Goal: Task Accomplishment & Management: Use online tool/utility

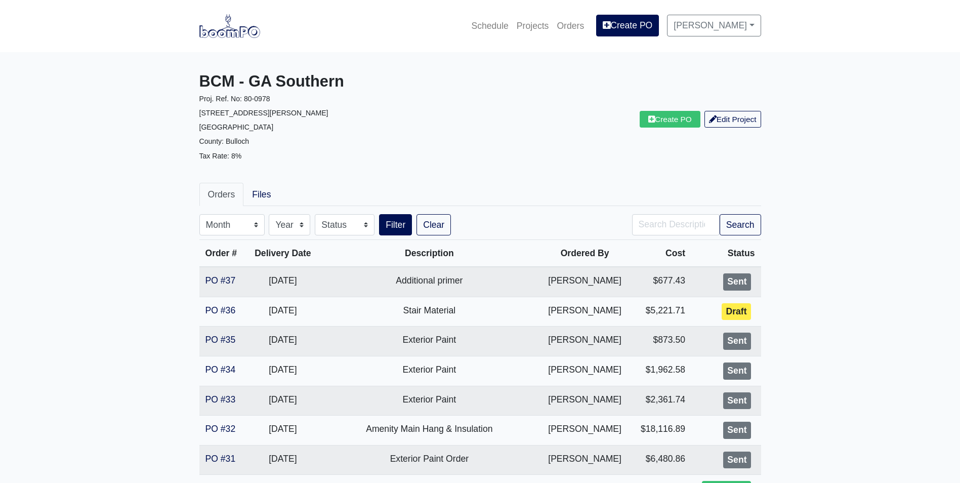
click at [233, 31] on img at bounding box center [229, 25] width 61 height 23
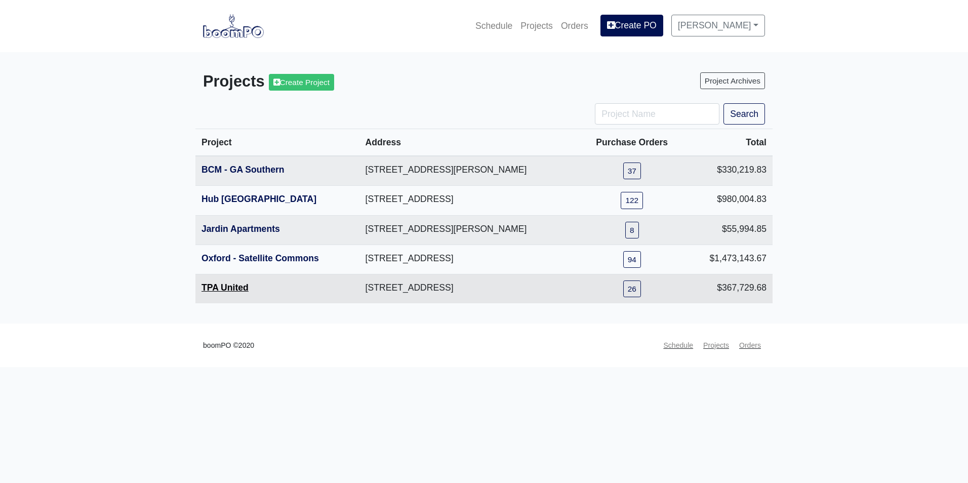
click at [229, 287] on link "TPA United" at bounding box center [224, 288] width 47 height 10
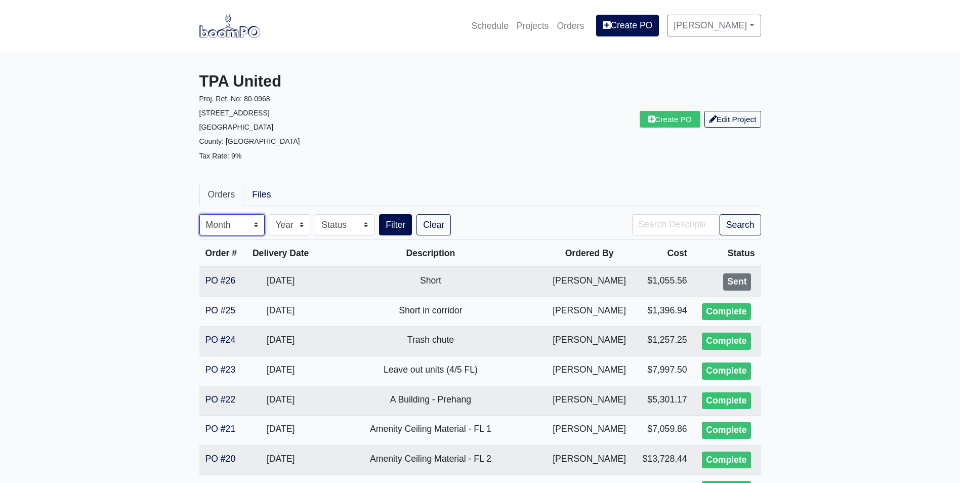
click at [243, 223] on select "Month January February March April May June July August September October Novem…" at bounding box center [231, 224] width 65 height 21
select select "9"
click at [199, 214] on select "Month January February March April May June July August September October Novem…" at bounding box center [231, 224] width 65 height 21
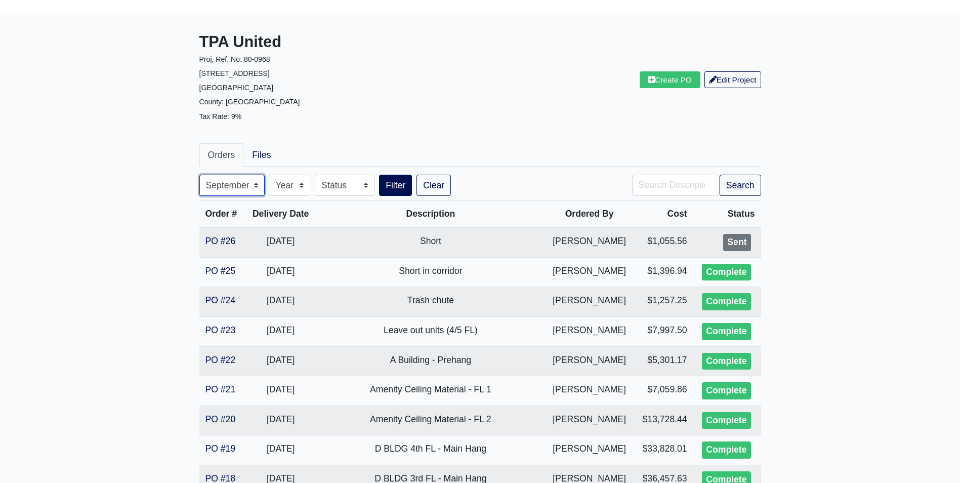
scroll to position [51, 0]
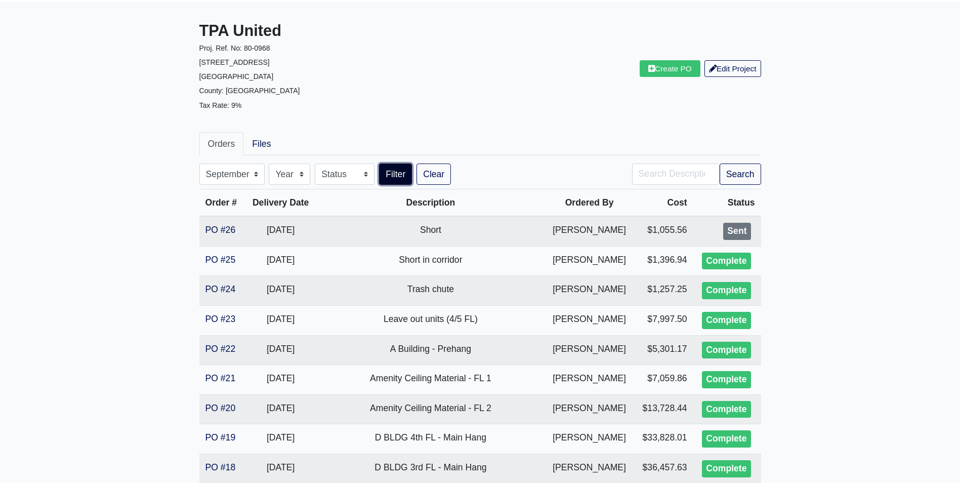
click at [402, 175] on button "Filter" at bounding box center [395, 174] width 33 height 21
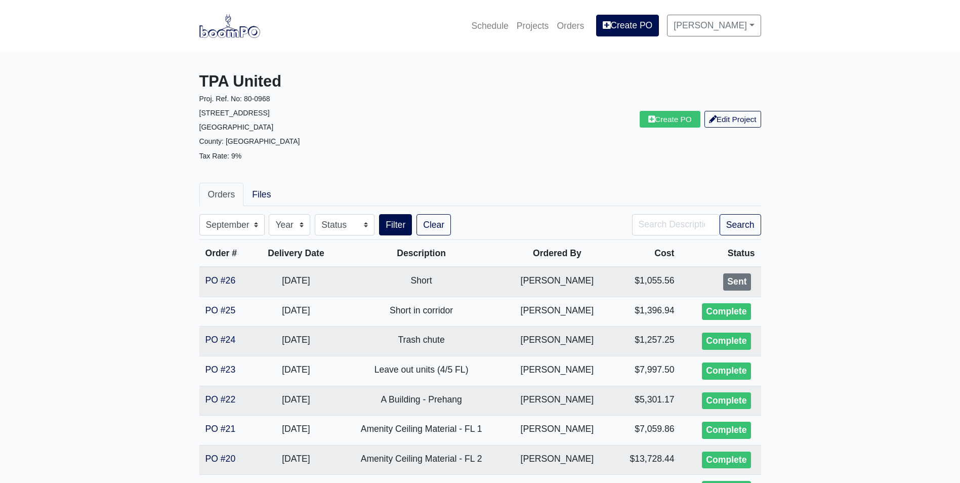
select select "9"
click at [237, 33] on img at bounding box center [229, 25] width 61 height 23
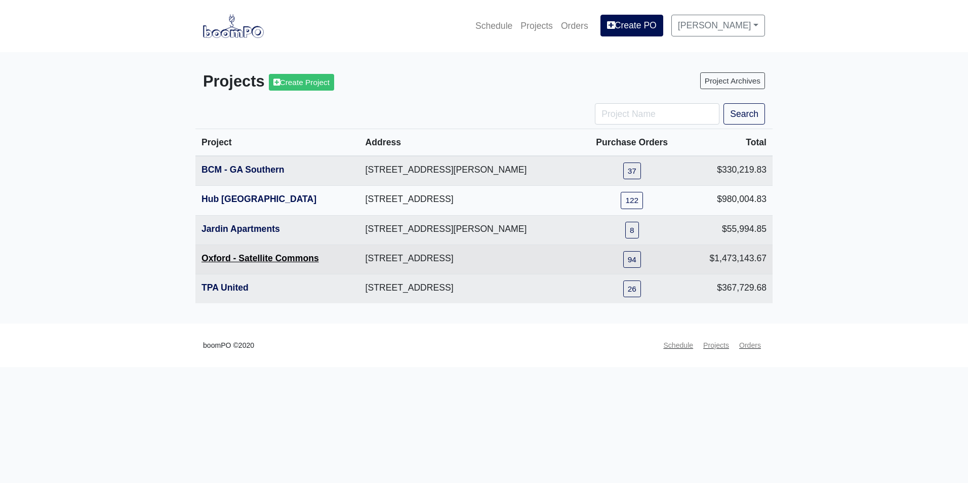
click at [256, 263] on link "Oxford - Satellite Commons" at bounding box center [259, 258] width 117 height 10
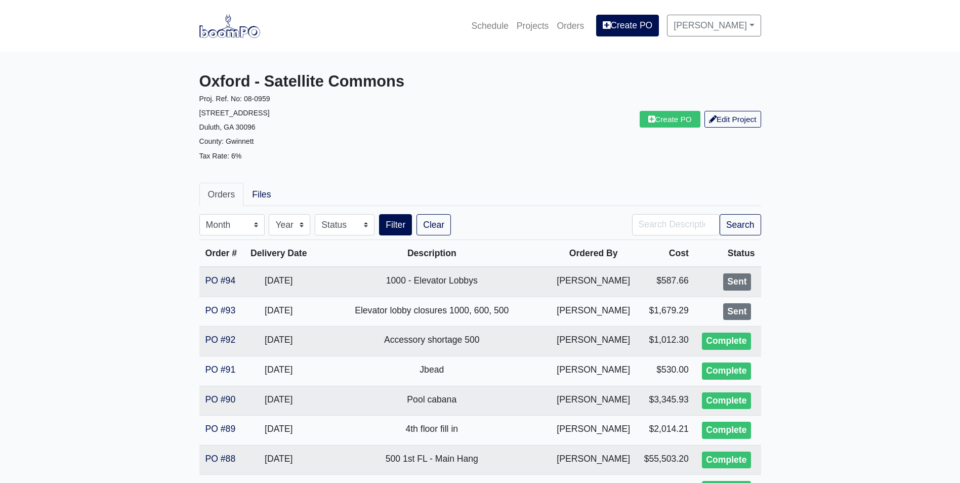
click at [220, 35] on img at bounding box center [229, 25] width 61 height 23
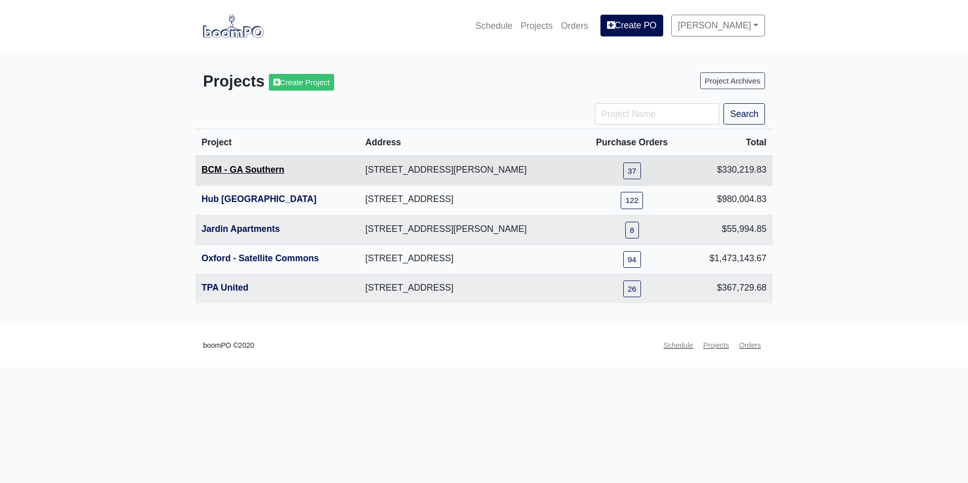
click at [260, 167] on link "BCM - GA Southern" at bounding box center [242, 170] width 83 height 10
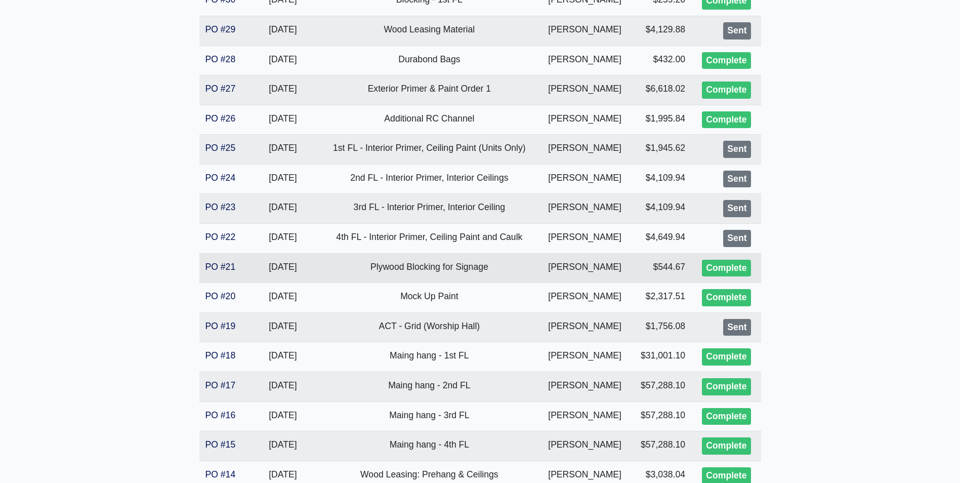
scroll to position [506, 0]
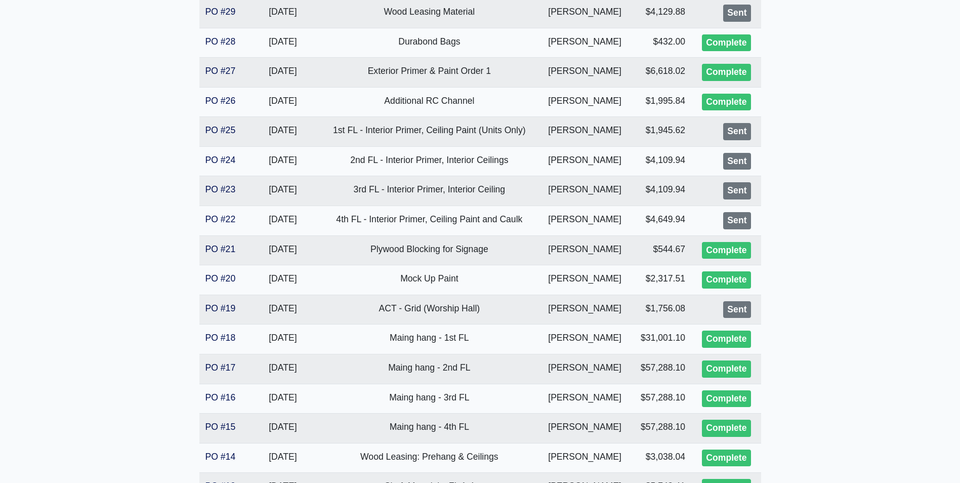
click at [35, 334] on main "BCM - GA Southern Proj. Ref. No: 80-0978 1701 Chandler Rd. Statesboro, GA 30458…" at bounding box center [480, 229] width 960 height 1367
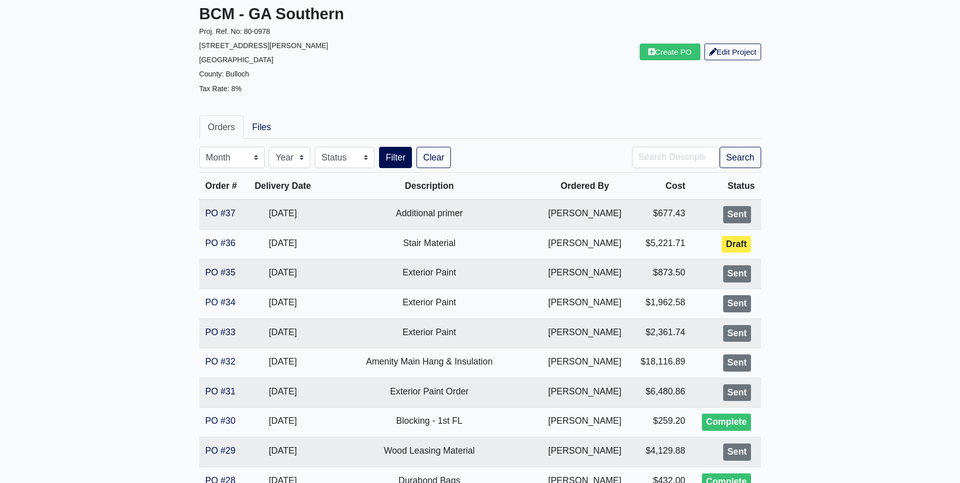
scroll to position [0, 0]
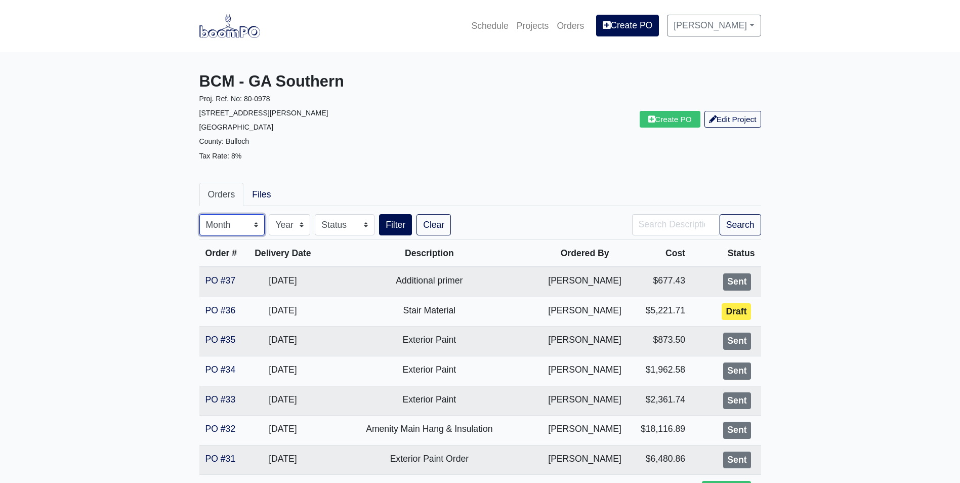
click at [227, 226] on select "Month January February March April May June July August September October Novem…" at bounding box center [231, 224] width 65 height 21
select select "9"
click at [199, 214] on select "Month January February March April May June July August September October Novem…" at bounding box center [231, 224] width 65 height 21
click at [383, 229] on button "Filter" at bounding box center [395, 224] width 33 height 21
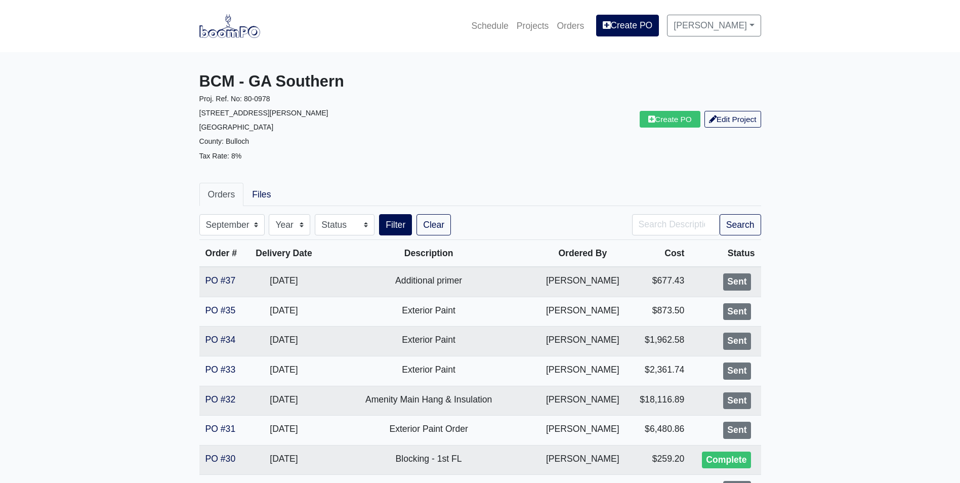
select select "9"
click at [234, 33] on img at bounding box center [229, 25] width 61 height 23
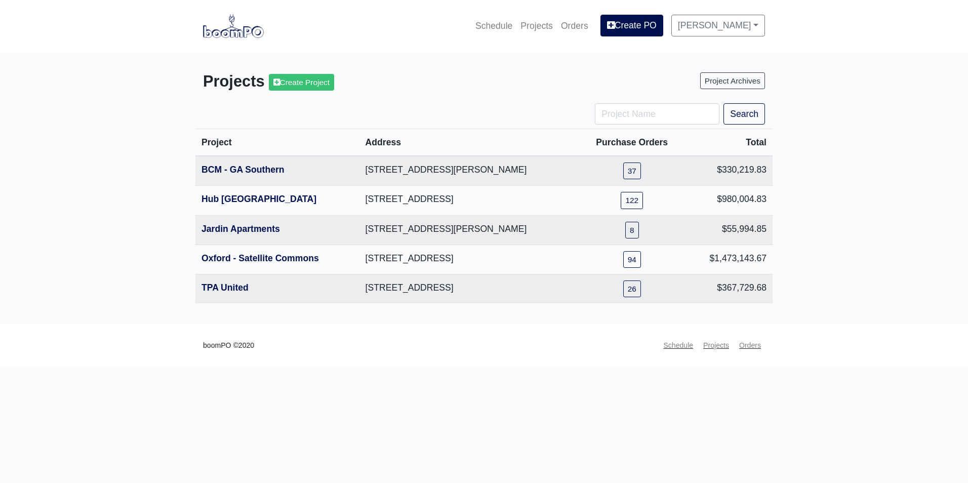
drag, startPoint x: 170, startPoint y: 405, endPoint x: 203, endPoint y: 338, distance: 74.0
click at [170, 367] on html "Schedule Projects Orders Create PO Alex Sanchez Settings Profile Log Out Projec…" at bounding box center [484, 183] width 968 height 367
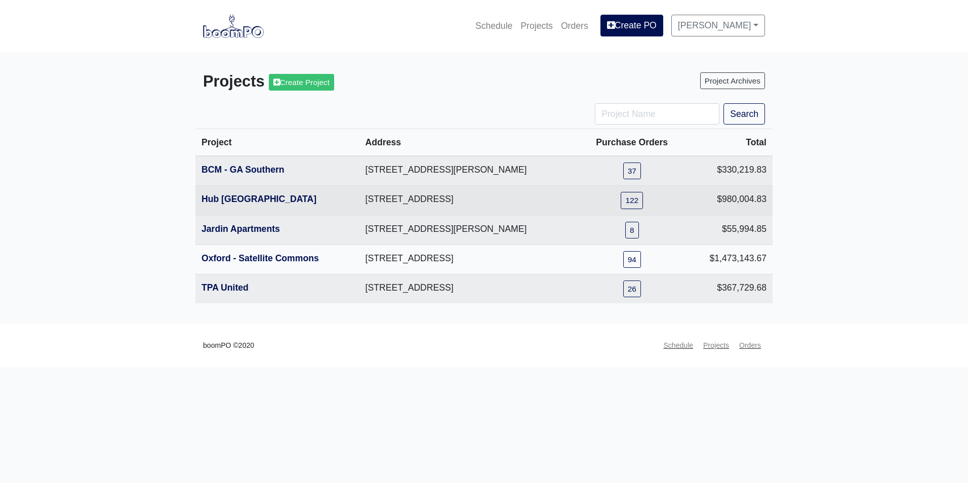
click at [235, 207] on th "Hub [GEOGRAPHIC_DATA]" at bounding box center [277, 200] width 164 height 29
click at [239, 199] on link "Hub [GEOGRAPHIC_DATA]" at bounding box center [258, 199] width 115 height 10
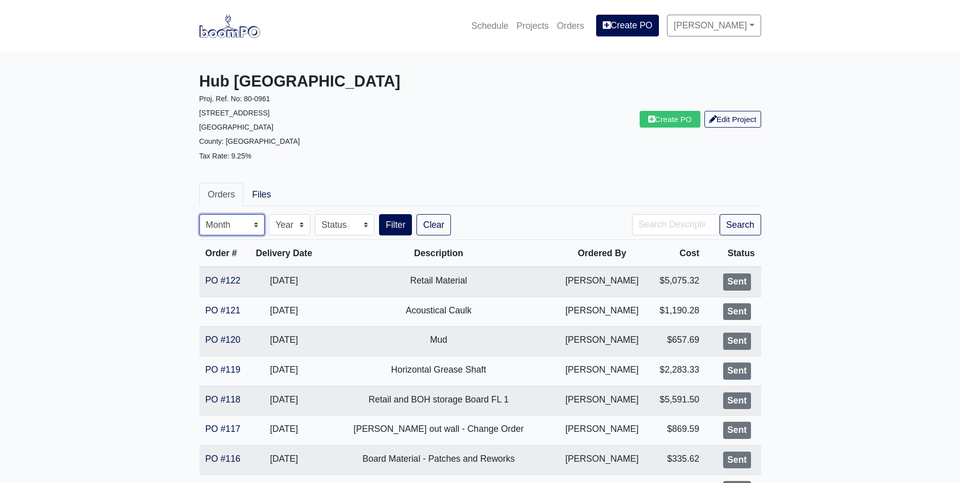
click at [227, 233] on select "Month January February March April May June July August September October Novem…" at bounding box center [231, 224] width 65 height 21
select select "9"
click at [199, 214] on select "Month January February March April May June July August September October Novem…" at bounding box center [231, 224] width 65 height 21
drag, startPoint x: 390, startPoint y: 224, endPoint x: 381, endPoint y: 224, distance: 9.1
click at [390, 224] on button "Filter" at bounding box center [395, 224] width 33 height 21
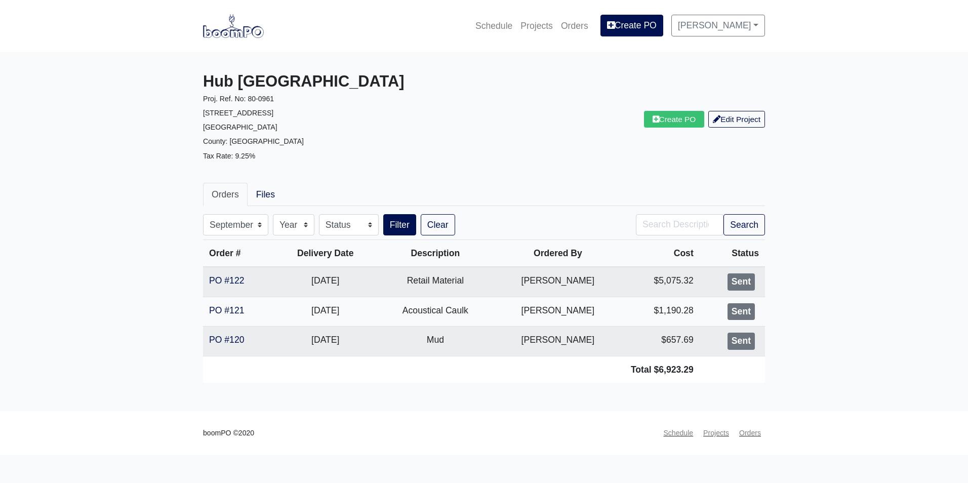
select select "9"
click at [238, 29] on img at bounding box center [233, 25] width 61 height 23
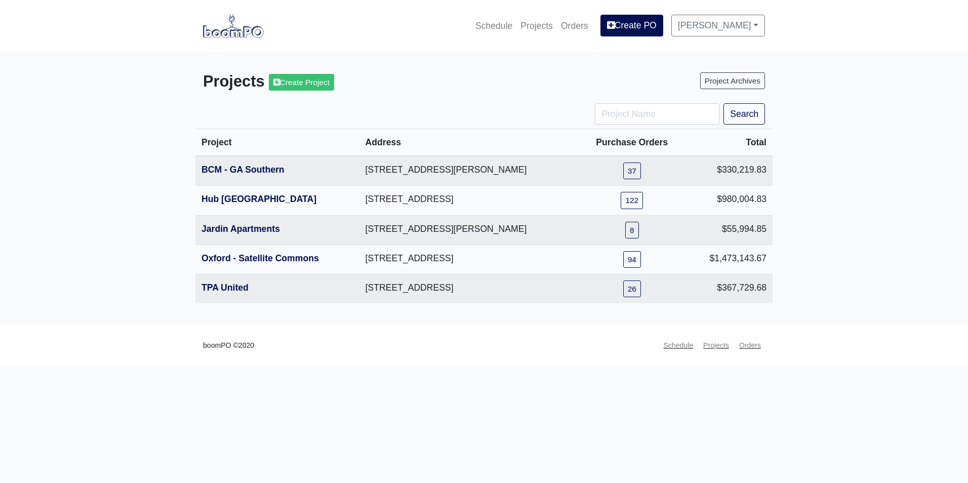
click at [539, 351] on div "boomPO ©2020 Schedule Projects Orders" at bounding box center [483, 346] width 577 height 20
click at [235, 231] on link "Jardin Apartments" at bounding box center [240, 229] width 78 height 10
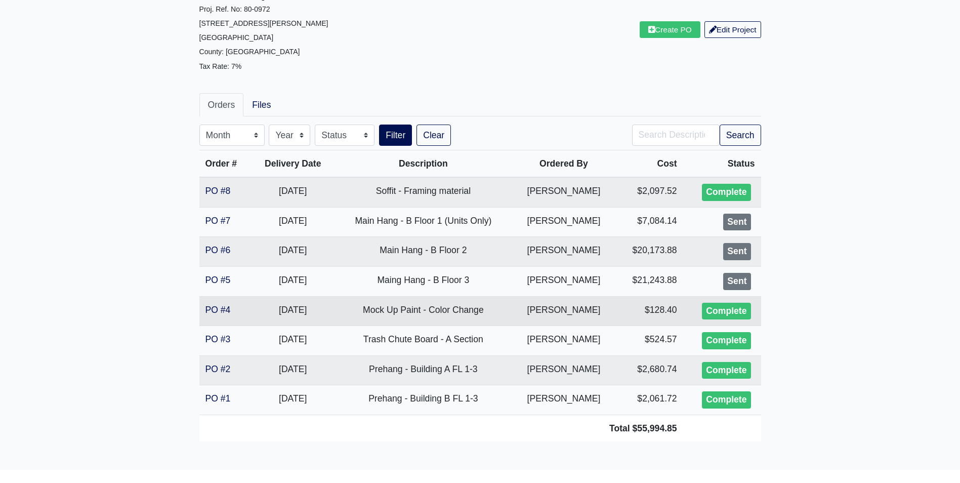
scroll to position [101, 0]
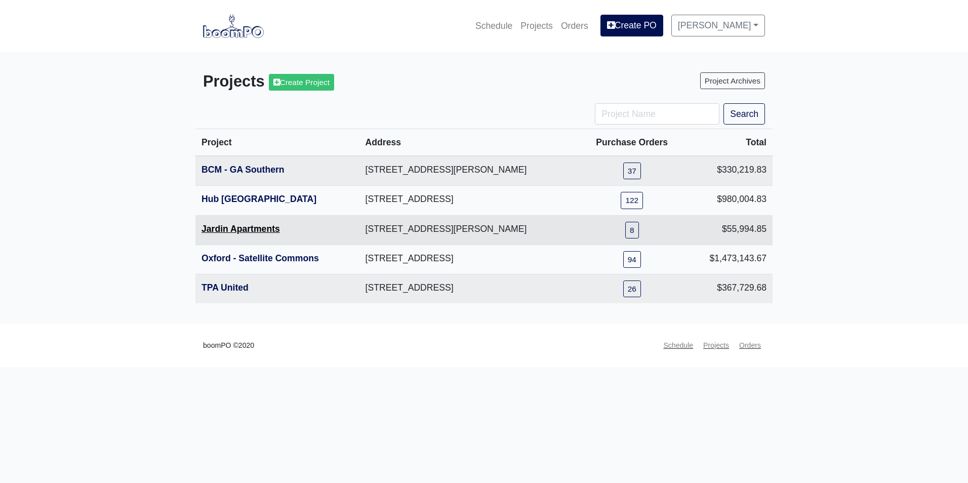
click at [242, 226] on link "Jardin Apartments" at bounding box center [240, 229] width 78 height 10
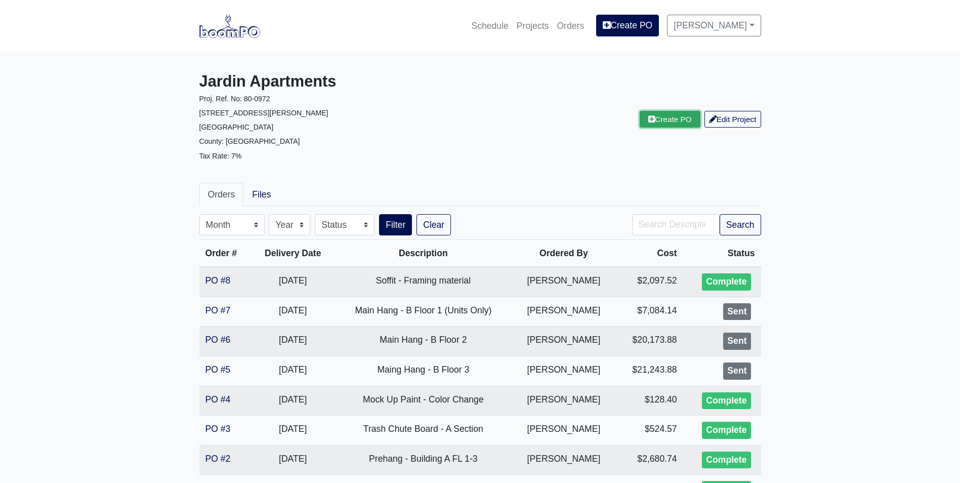
click at [659, 126] on link "Create PO" at bounding box center [670, 119] width 61 height 17
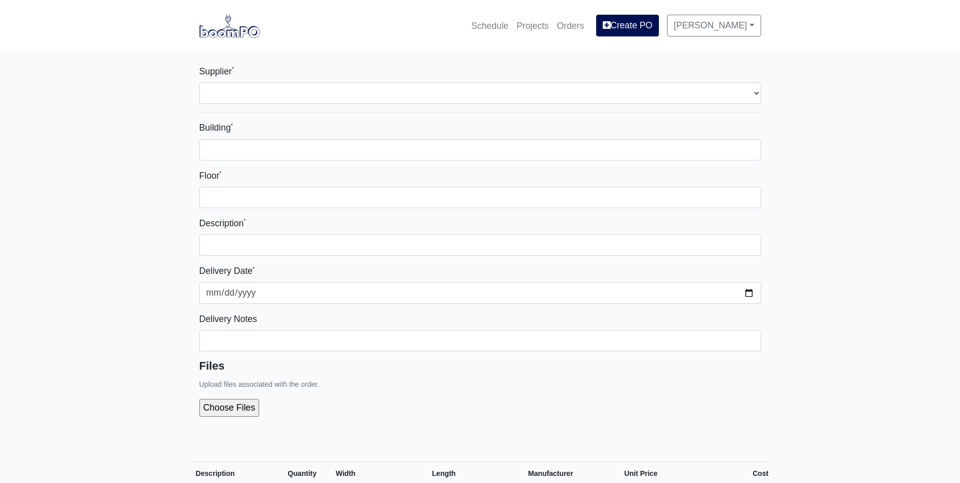
select select
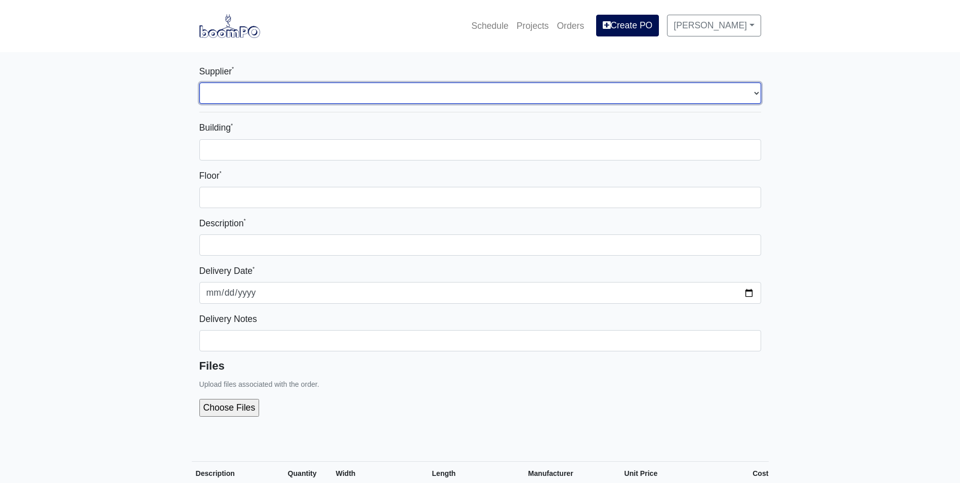
click at [525, 94] on select "Select one... Capitol Materials Coastal - Savannah, GA PPG Paint - Macon, GA PP…" at bounding box center [480, 93] width 562 height 21
select select "220"
click at [199, 83] on select "Select one... Capitol Materials Coastal - Savannah, GA PPG Paint - Macon, GA PP…" at bounding box center [480, 93] width 562 height 21
select select
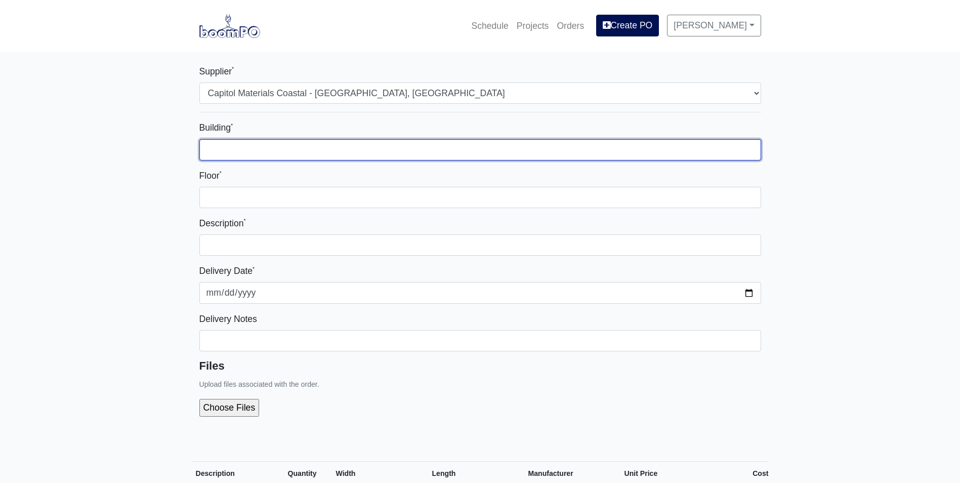
click at [384, 150] on input "Building *" at bounding box center [480, 149] width 562 height 21
type input "1"
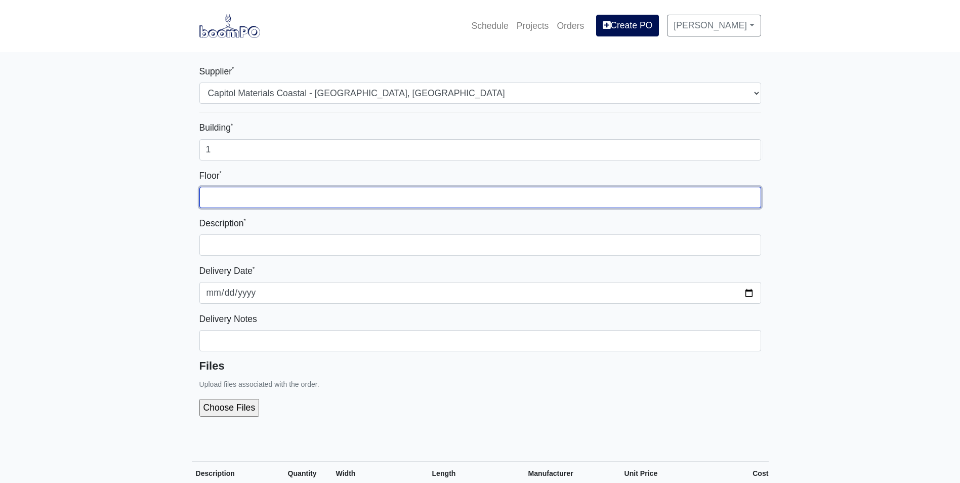
click at [437, 199] on input "Floor *" at bounding box center [480, 197] width 562 height 21
type input "1"
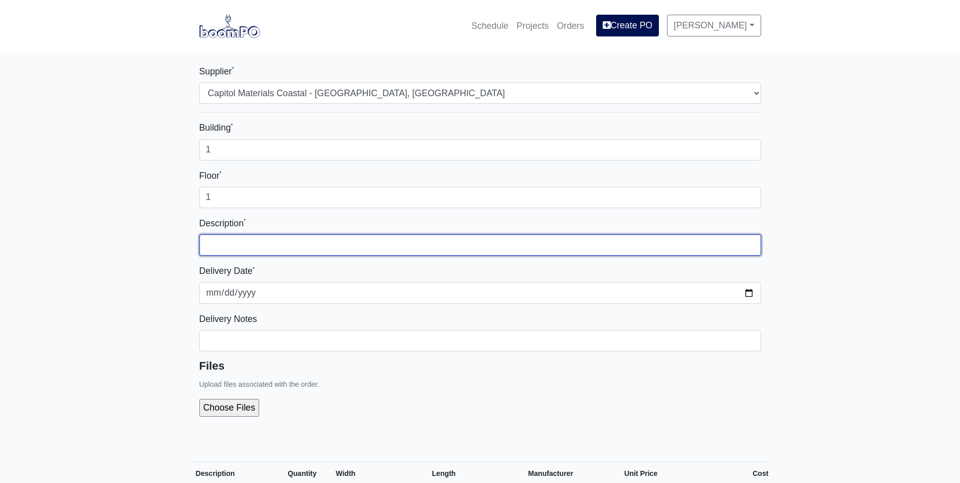
click at [458, 237] on input "text" at bounding box center [480, 244] width 562 height 21
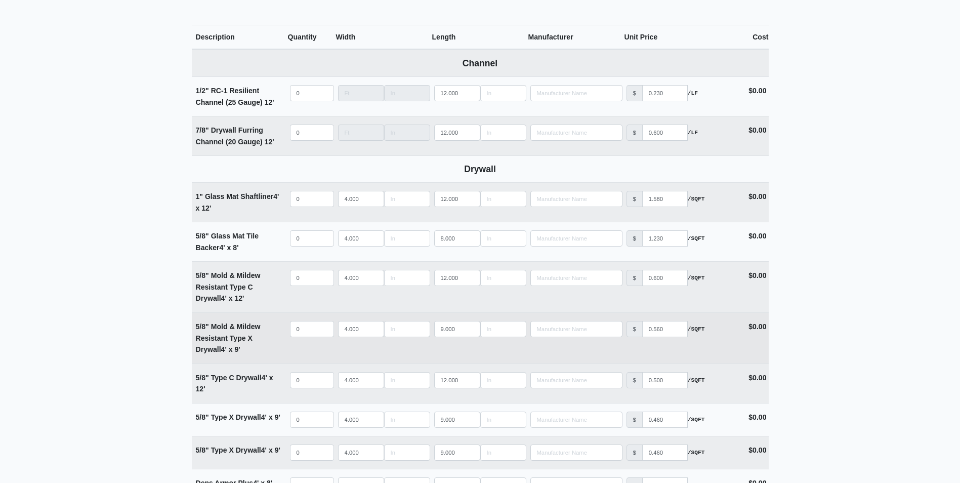
scroll to position [456, 0]
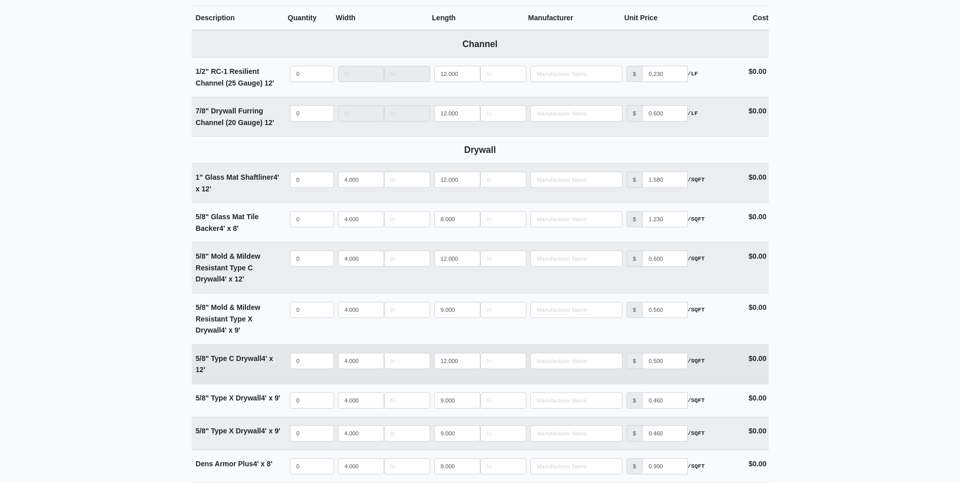
type input "Building A - Soffit Prehang"
click at [293, 351] on td "Qty 0" at bounding box center [312, 364] width 48 height 39
select select
click at [300, 358] on input "quantity" at bounding box center [312, 361] width 44 height 16
type input "3"
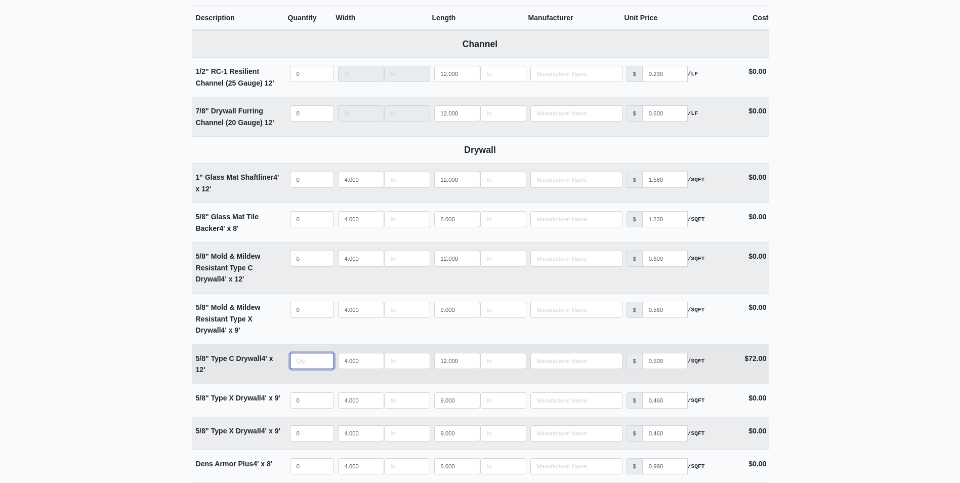
select select
type input "30"
select select
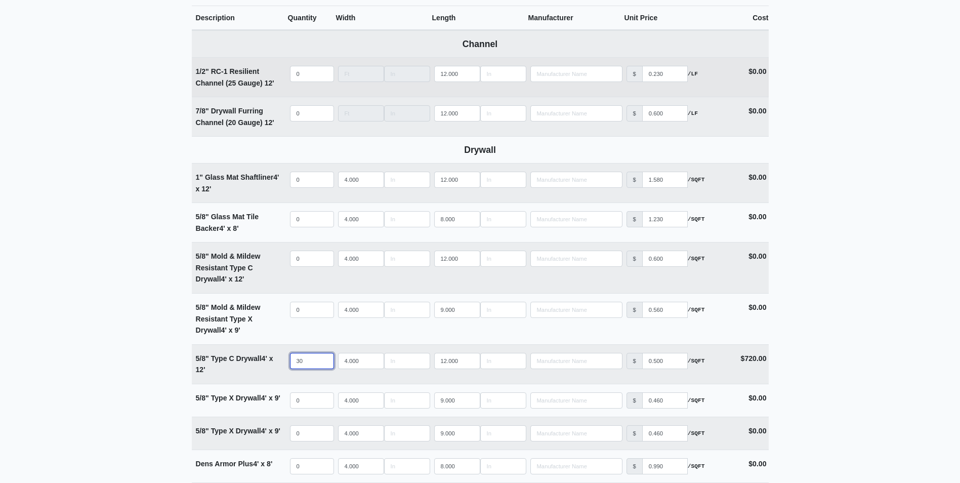
type input "30"
select select
click at [308, 71] on input "quantity" at bounding box center [312, 74] width 44 height 16
type input "1"
select select
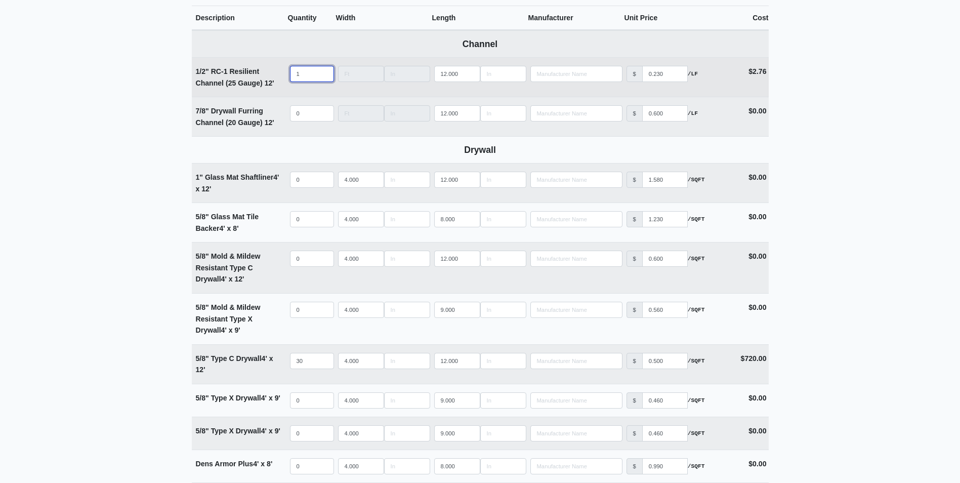
type input "10"
select select
type input "100"
select select
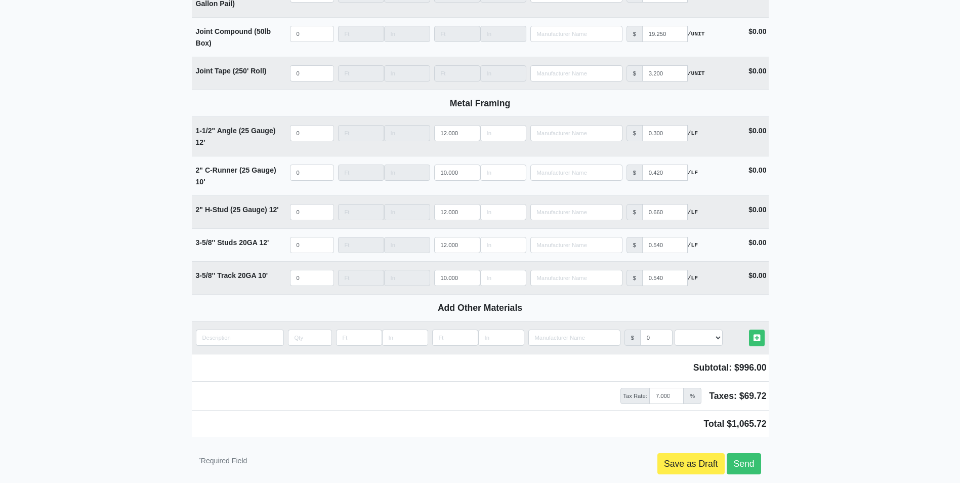
scroll to position [1164, 0]
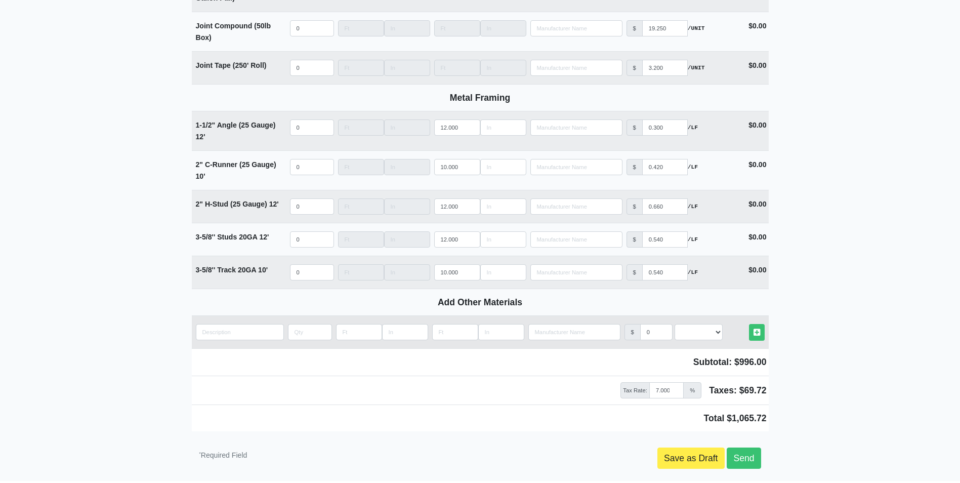
type input "100"
click at [246, 339] on input "quantity" at bounding box center [240, 332] width 88 height 16
type input "A"
select select
type input "Ac"
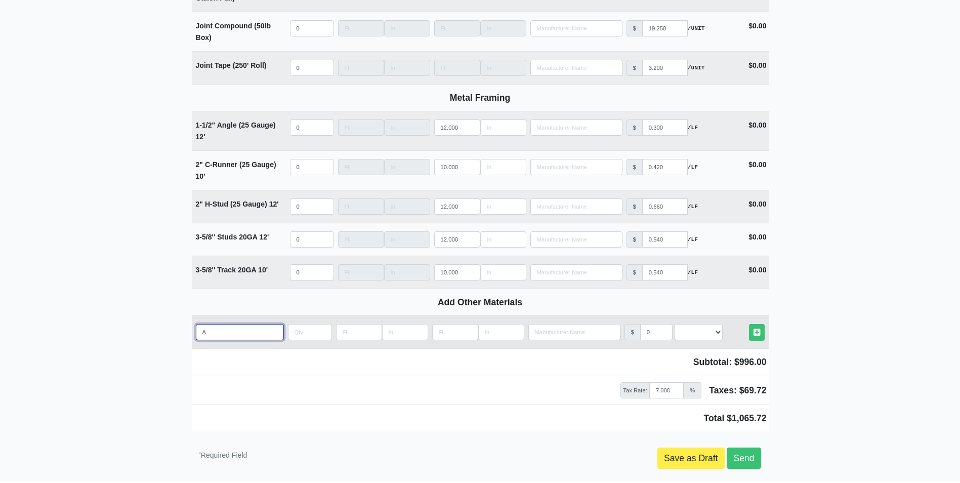
select select
type input "Aco"
select select
type input "Acou"
select select
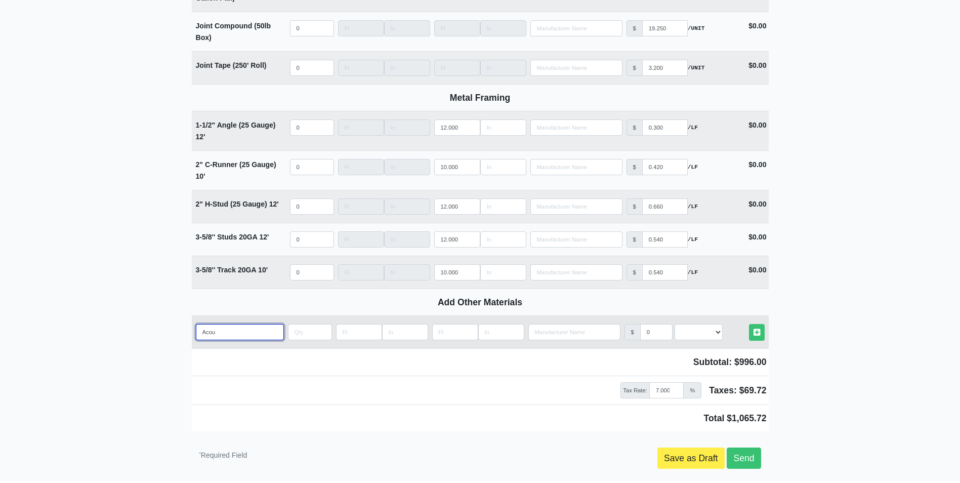
type input "Acous"
select select
type input "Acoust"
select select
type input "Acousti"
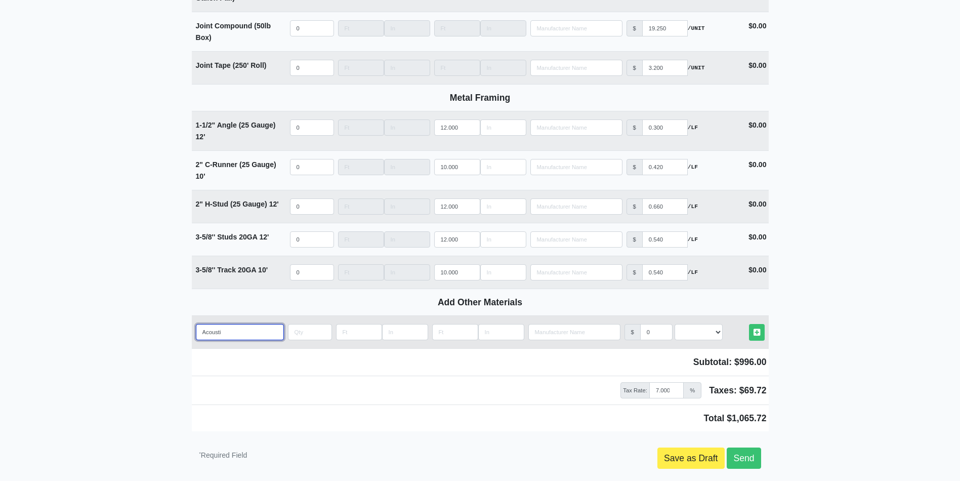
select select
type input "Acoustic"
select select
type input "Acoustica"
select select
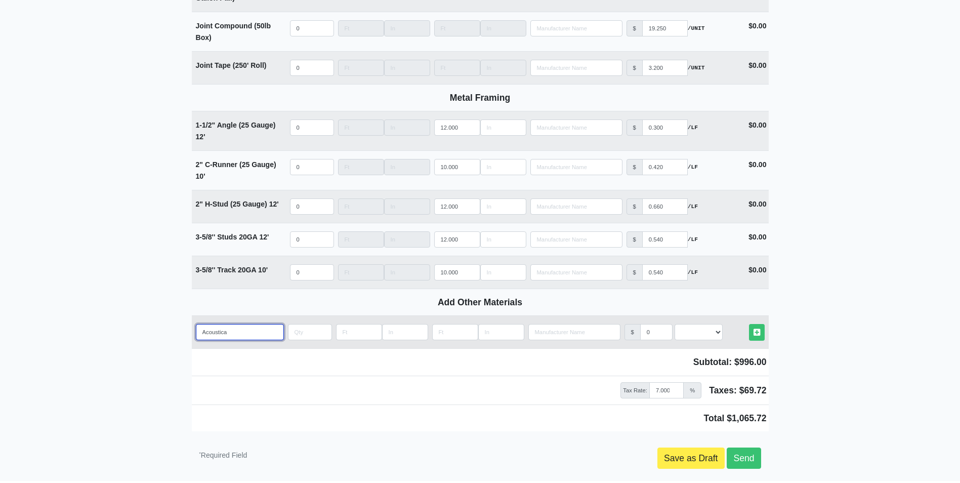
type input "Acoustical"
select select
type input "Acoustical"
select select
type input "Acoustical C"
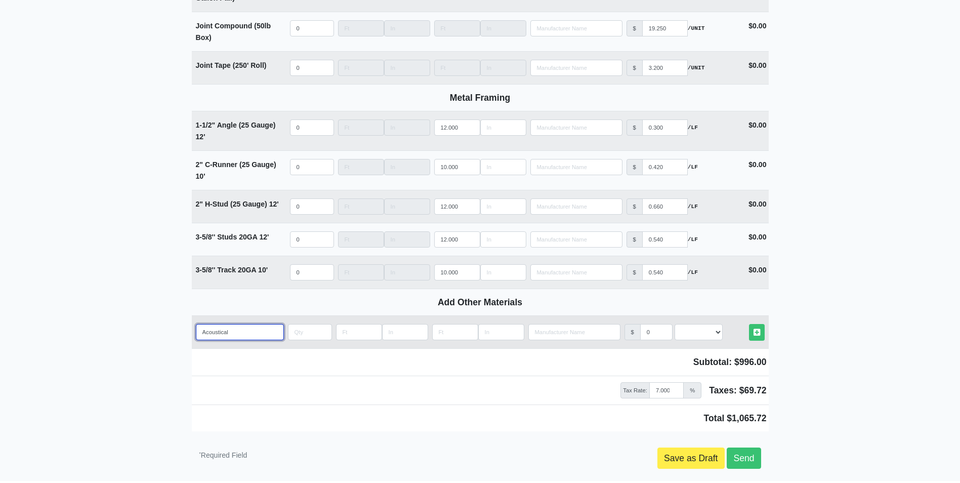
select select
type input "Acoustical Ca"
select select
type input "Acoustical Cau"
select select
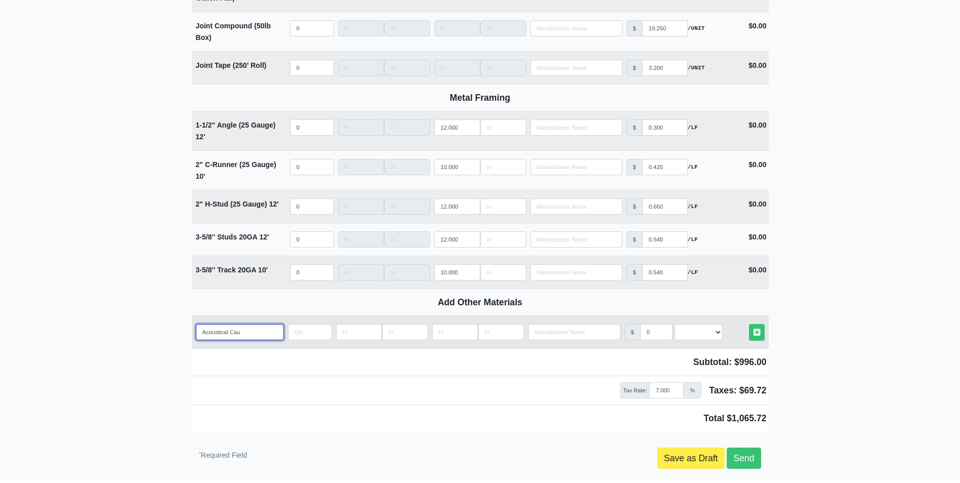
type input "Acoustical Caul"
select select
type input "Acoustical Caulk"
select select
type input "Acoustical Caulk"
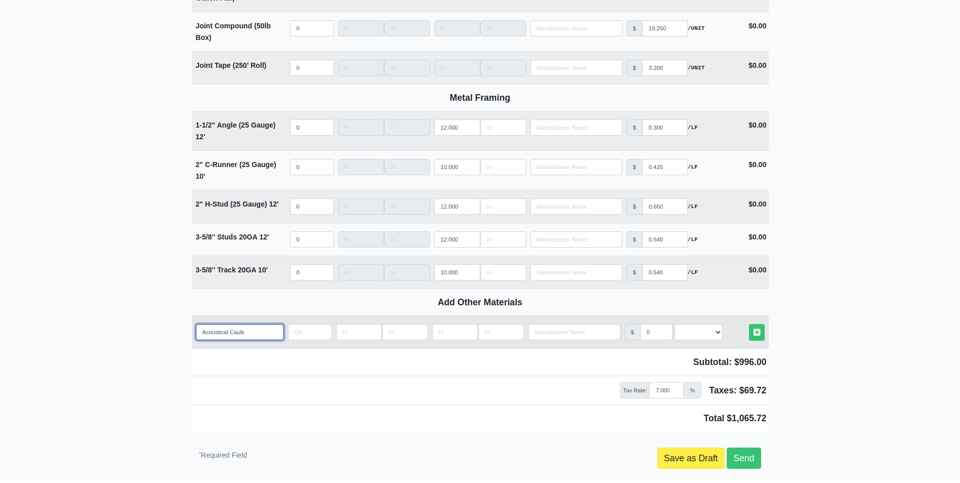
select select
type input "Acoustical Caulk B"
select select
type input "Acoustical Caulk Bo"
select select
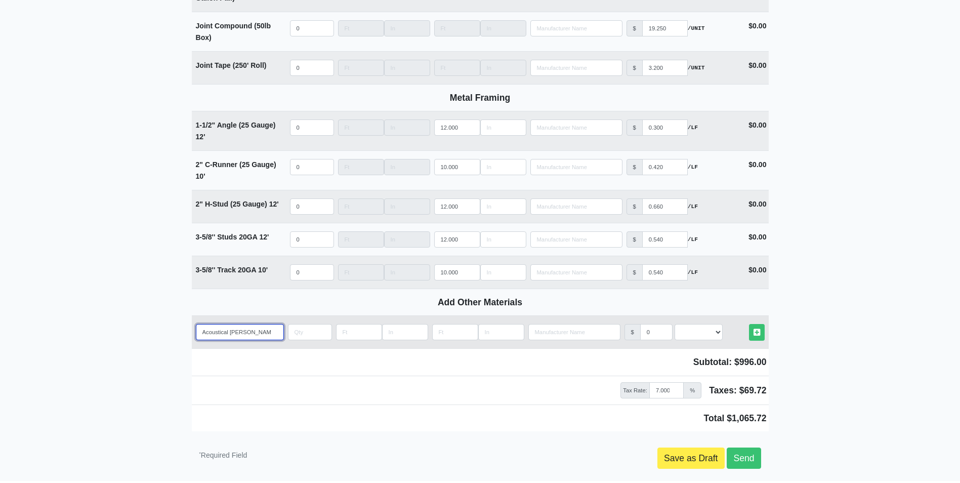
type input "Acoustical Caulk Box"
select select
type input "Acoustical Caulk Bo"
select select
type input "Acoustical Caulk B"
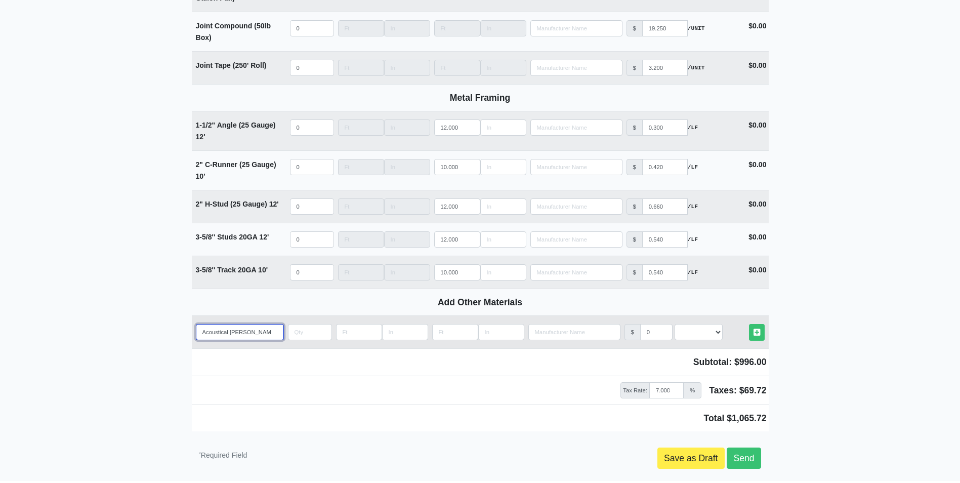
select select
type input "Acoustical Caulk"
select select
type input "Acoustical Caulk"
click at [657, 333] on input "0" at bounding box center [656, 332] width 32 height 16
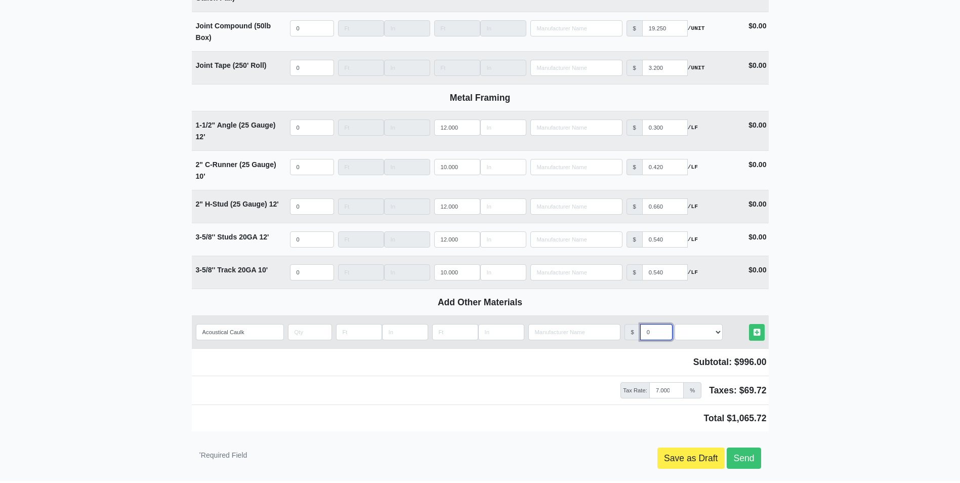
select select
type input "5"
select select
type input "5.2"
select select
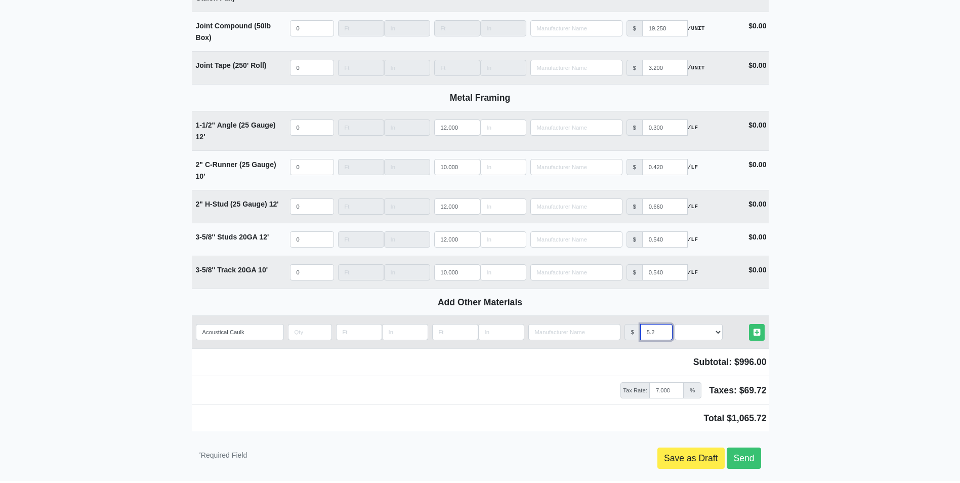
type input "5.27"
select select
type input "5.27"
click at [312, 334] on input "quantity" at bounding box center [310, 332] width 44 height 16
type input "6"
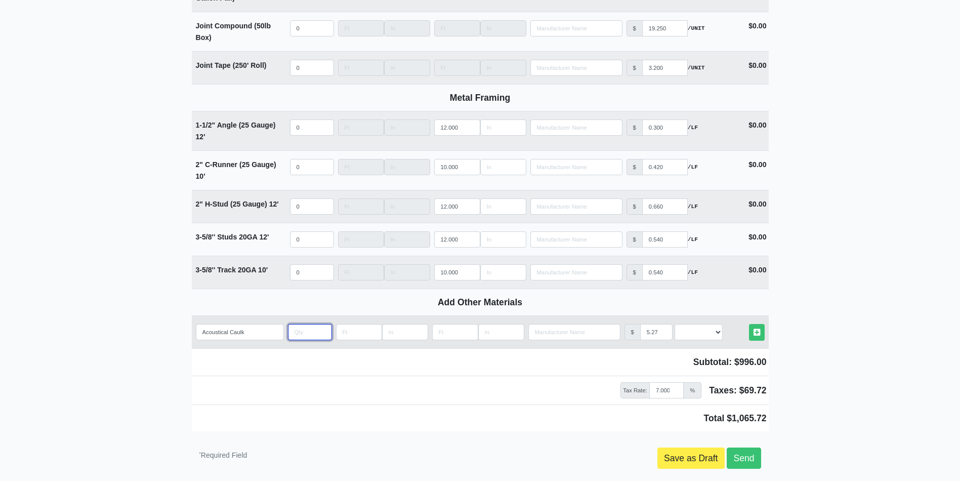
select select
type input "60"
select select
type input "60"
click at [716, 334] on select "Select an Option! UNIT MLF LF MSQFT SQFT" at bounding box center [699, 332] width 48 height 16
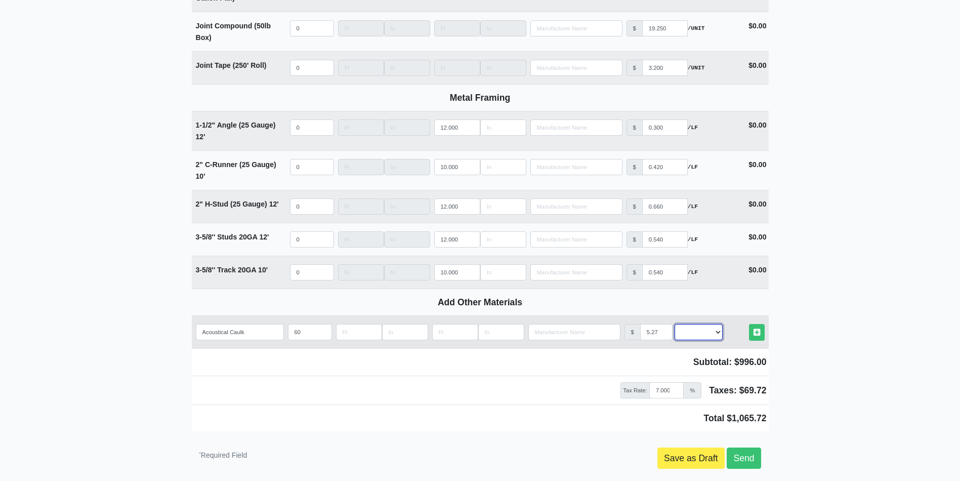
select select "2"
click at [675, 327] on select "Select an Option! UNIT MLF LF MSQFT SQFT" at bounding box center [699, 332] width 48 height 16
click at [756, 336] on icon at bounding box center [757, 333] width 7 height 8
select select
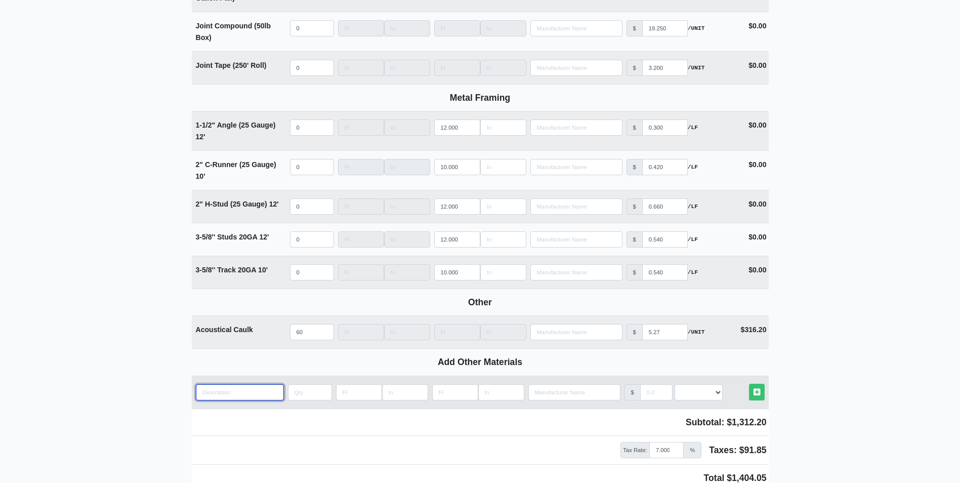
click at [238, 396] on input "quantity" at bounding box center [240, 392] width 88 height 16
type input "S"
select select
type input "So"
select select
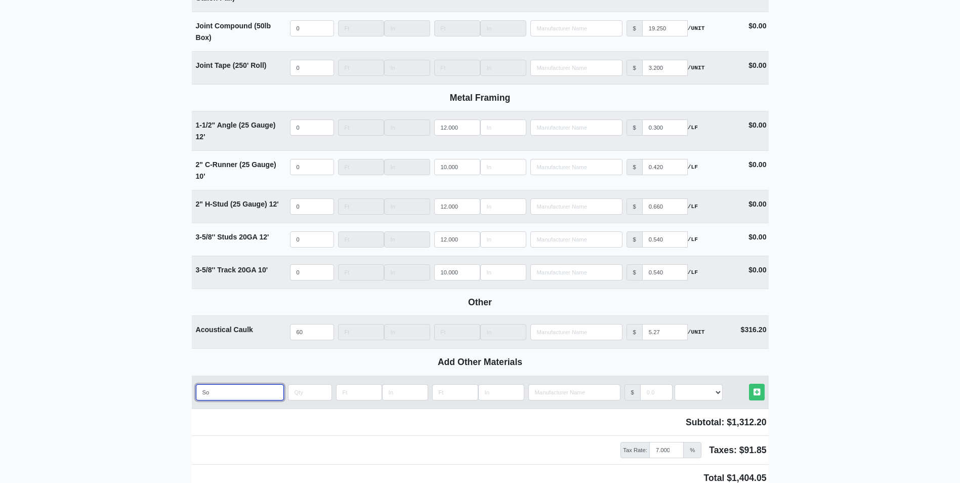
type input "Sou"
select select
type input "Soun"
select select
type input "Sound"
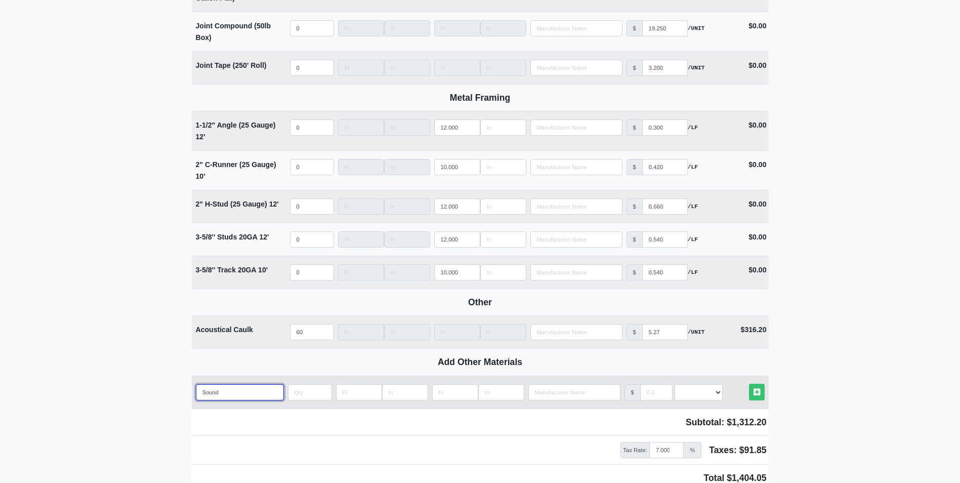
select select
type input "Sound"
select select
type input "Sound p"
select select
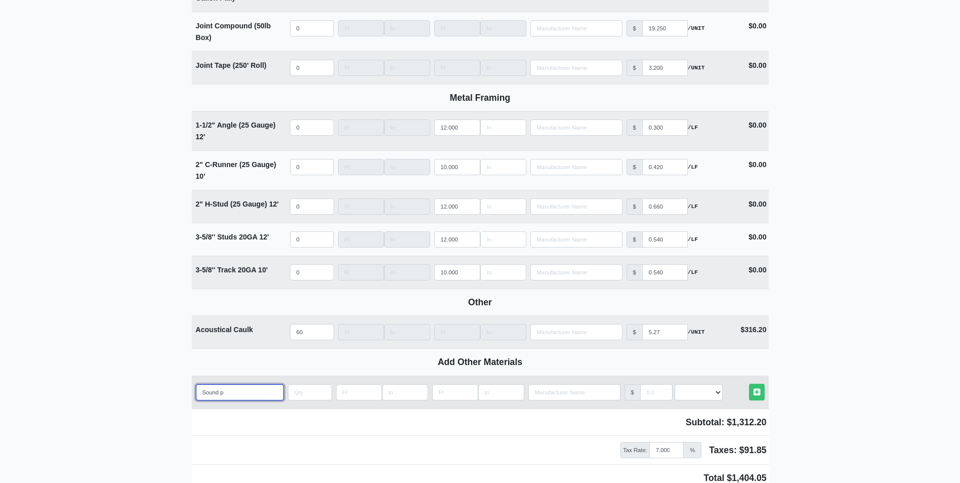
type input "Sound pr"
select select
type input "Sound pro"
select select
type input "Sound proo"
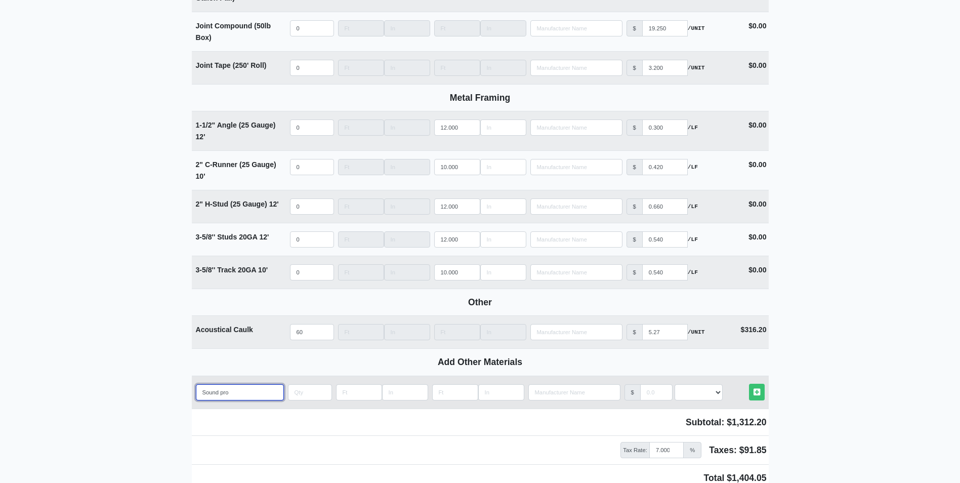
select select
type input "Sound proof"
select select
type input "Sound proof"
select select
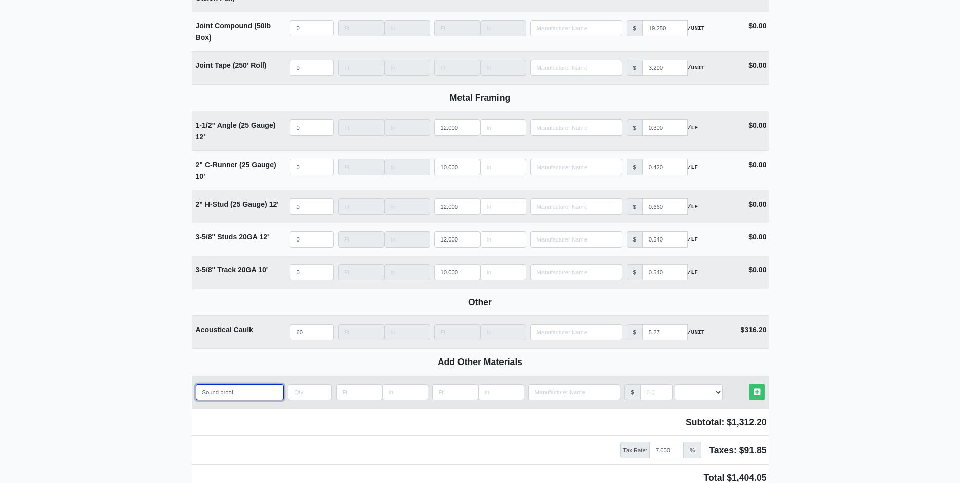
type input "Sound proof c"
select select
type input "Sound proof ca"
select select
type input "Sound proof cau"
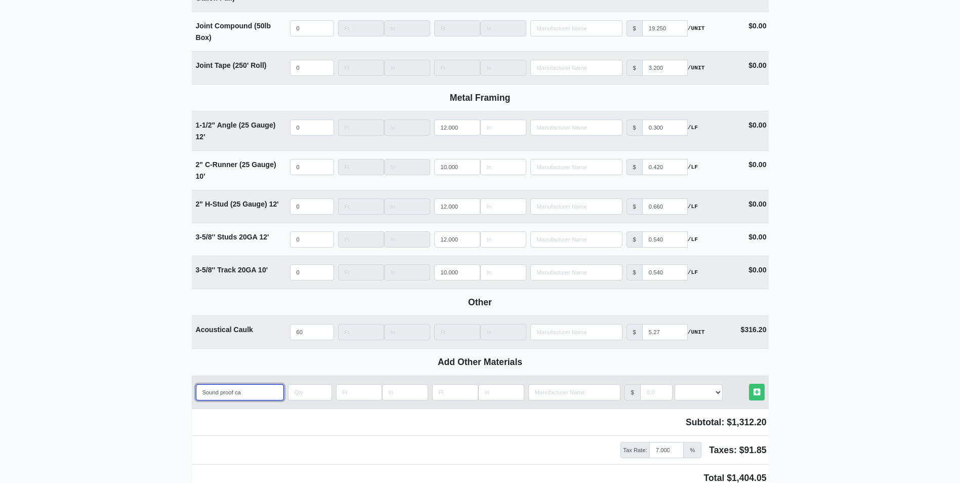
select select
type input "Sound proof ca"
select select
type input "Sound proof cau"
select select
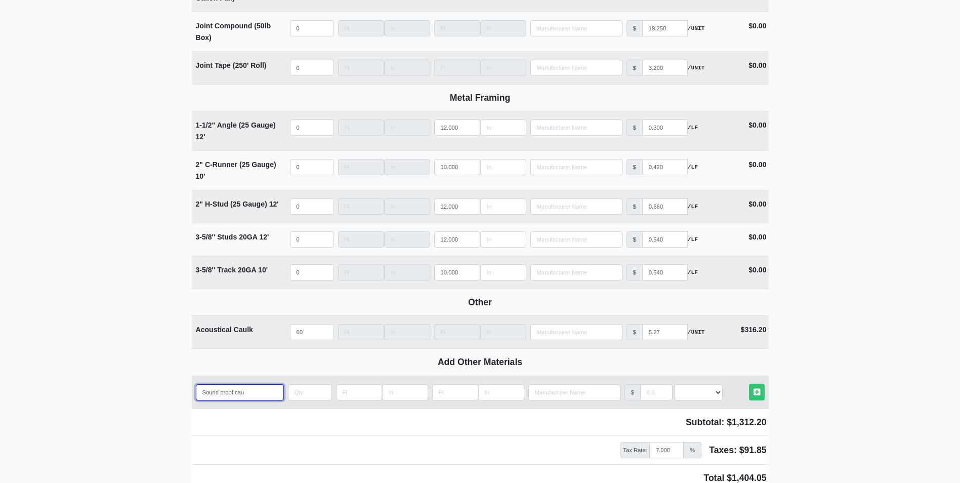
type input "Sound proof caul"
select select
type input "Sound proof caulk"
select select
type input "Sound proof caulk"
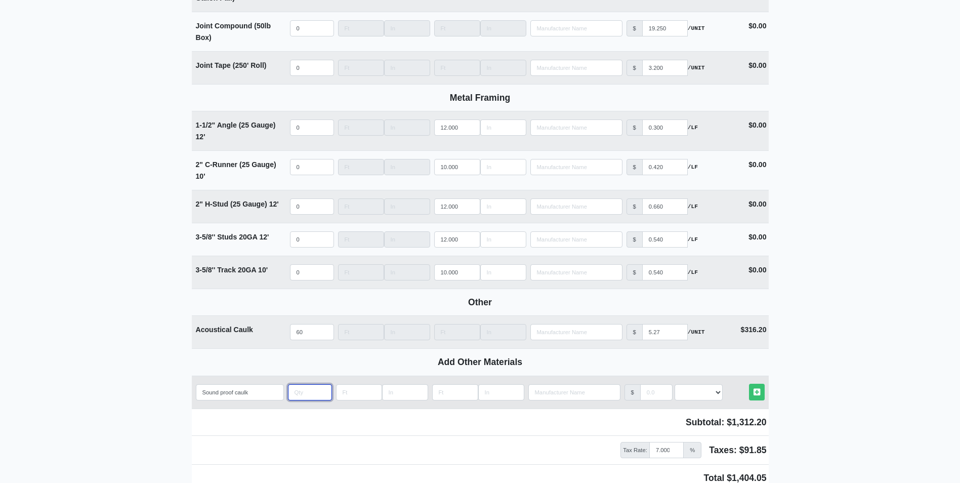
type input "2"
select select
type input "1"
select select
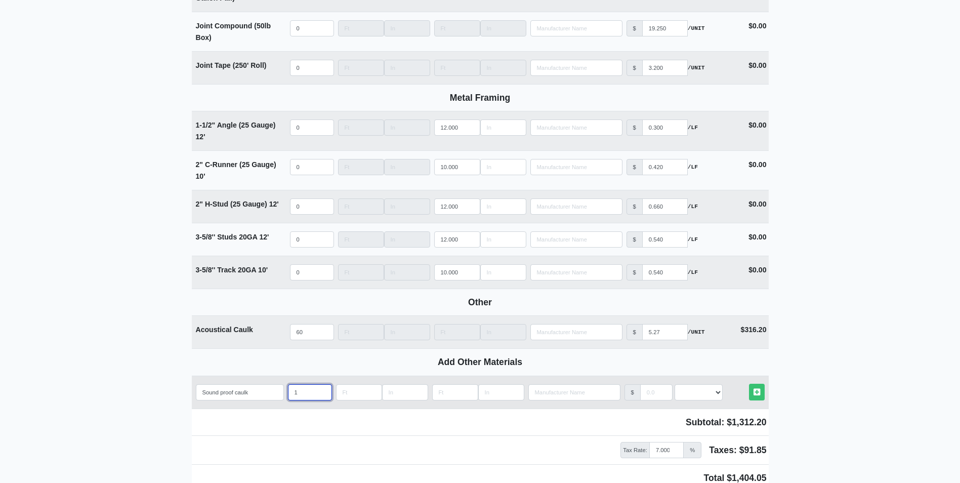
type input "12"
select select
type input "120"
select select
type input "120"
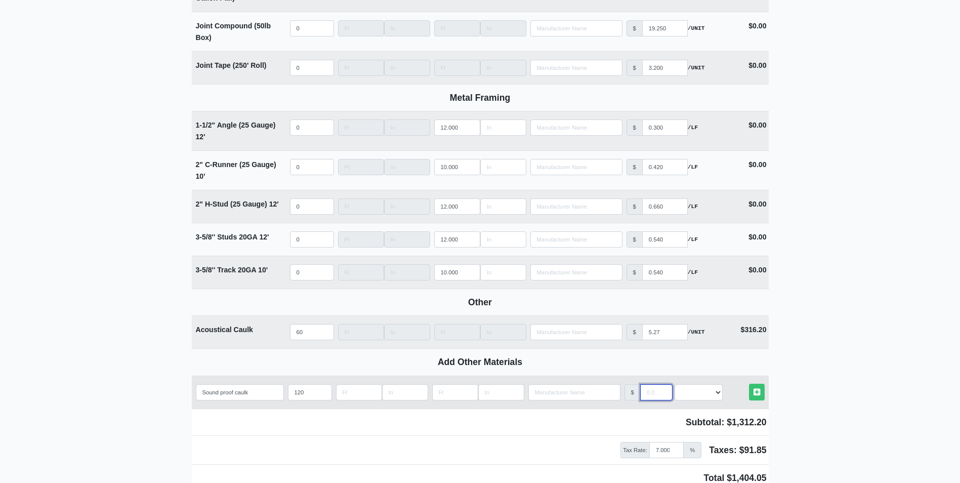
type input "5"
select select
type input "5.2"
select select
type input "5.27"
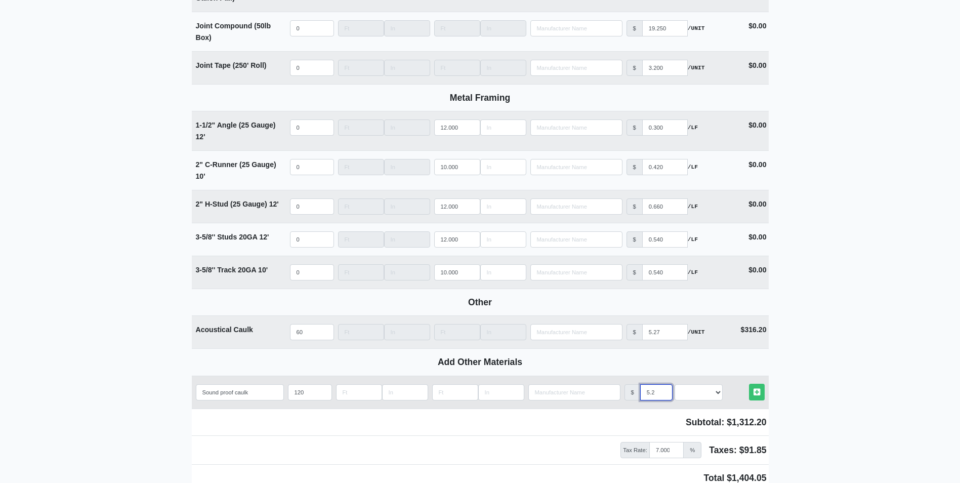
select select
type input "5.27"
click at [700, 394] on select "Select an Option! UNIT MLF LF MSQFT SQFT" at bounding box center [699, 392] width 48 height 16
select select "2"
click at [675, 387] on select "Select an Option! UNIT MLF LF MSQFT SQFT" at bounding box center [699, 392] width 48 height 16
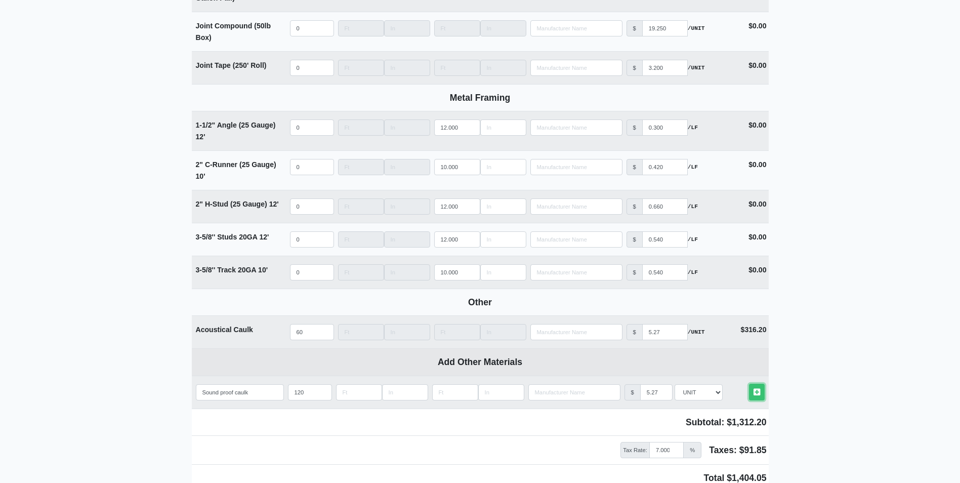
click at [763, 390] on link "Other Materials" at bounding box center [757, 392] width 16 height 17
select select
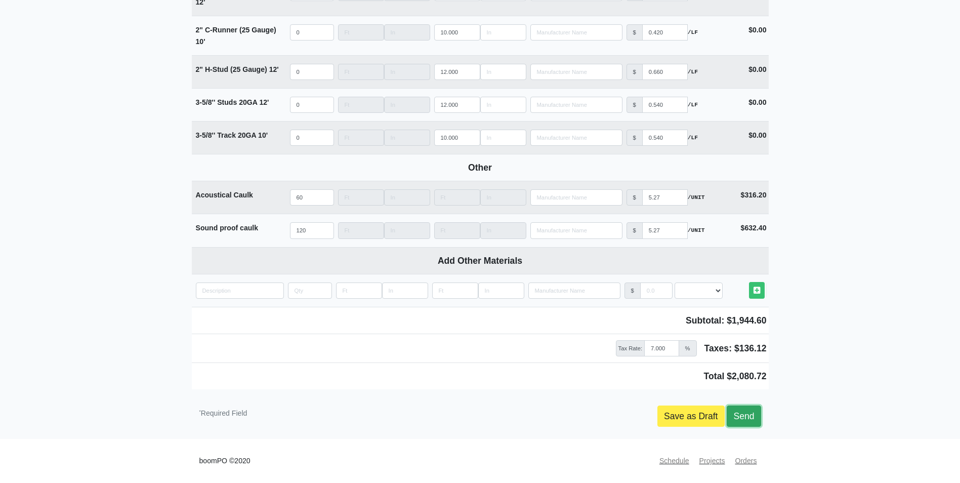
click at [756, 413] on link "Send" at bounding box center [744, 416] width 34 height 21
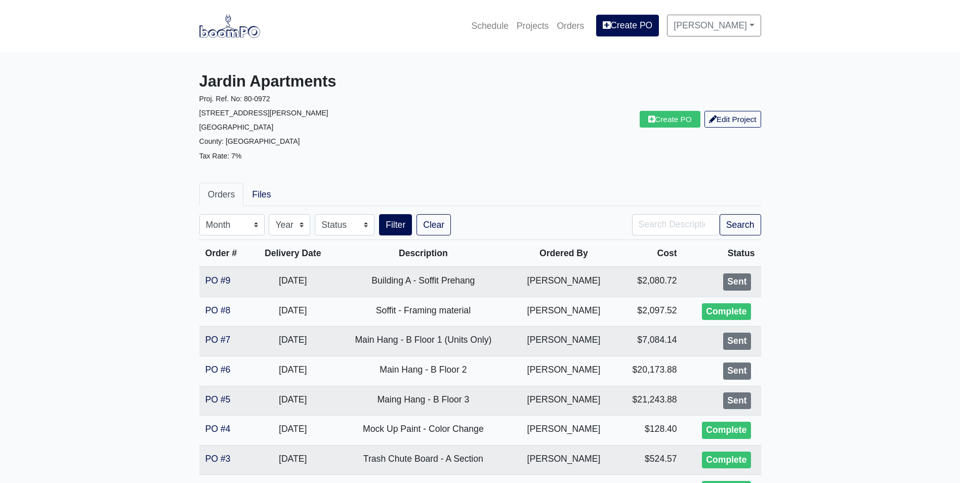
scroll to position [101, 0]
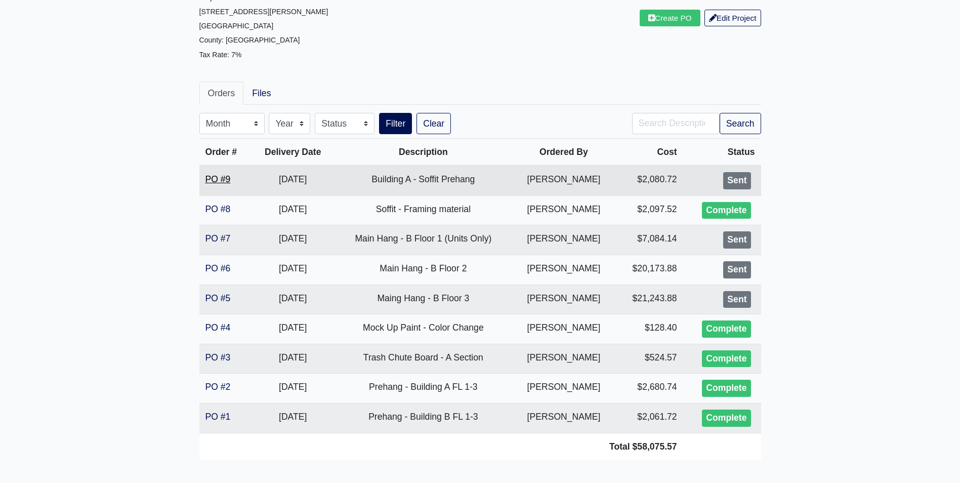
click at [212, 178] on link "PO #9" at bounding box center [218, 179] width 25 height 10
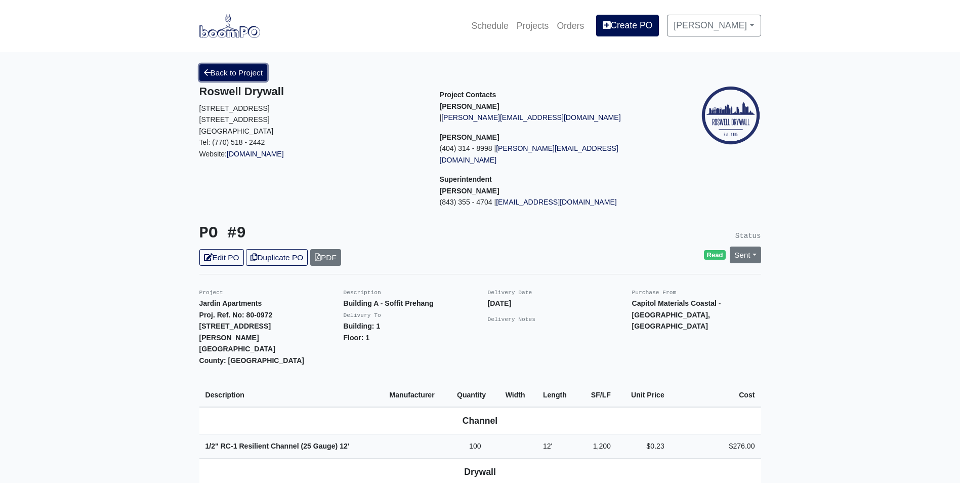
click at [251, 73] on link "Back to Project" at bounding box center [233, 72] width 68 height 17
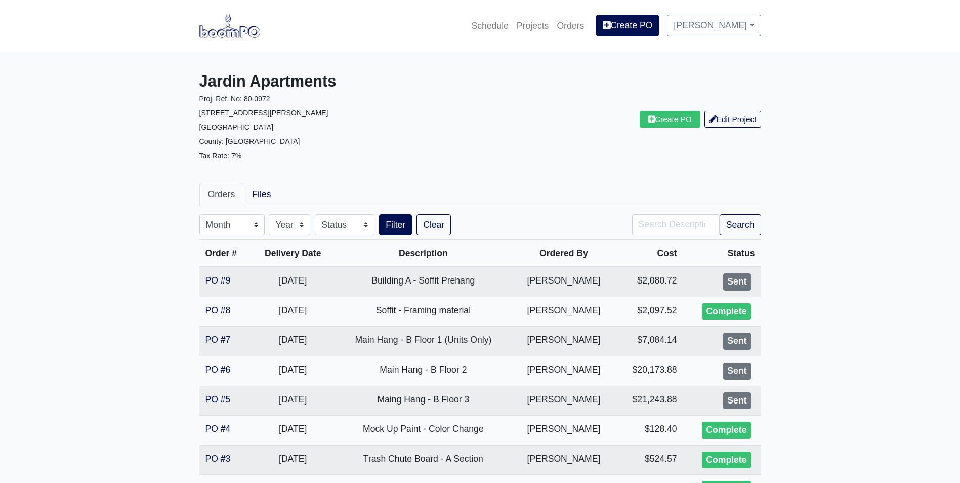
click at [223, 29] on img at bounding box center [229, 25] width 61 height 23
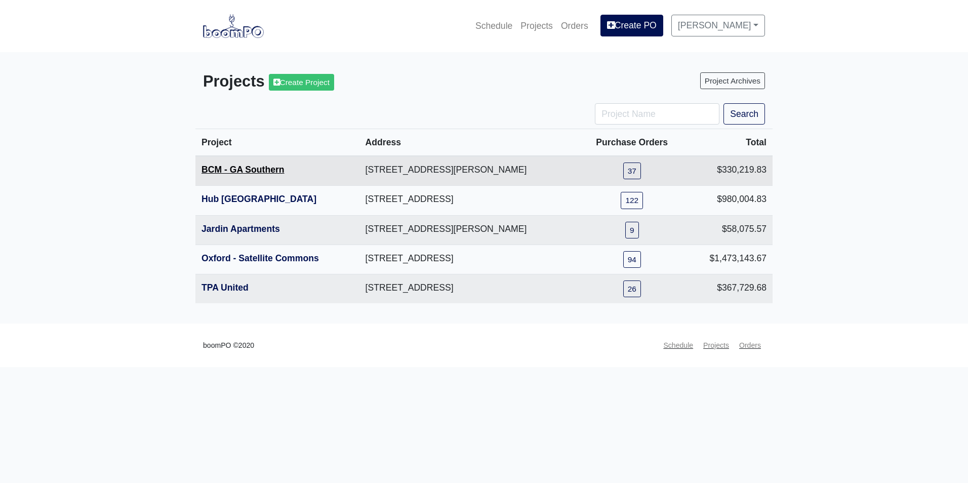
click at [239, 174] on link "BCM - GA Southern" at bounding box center [242, 170] width 83 height 10
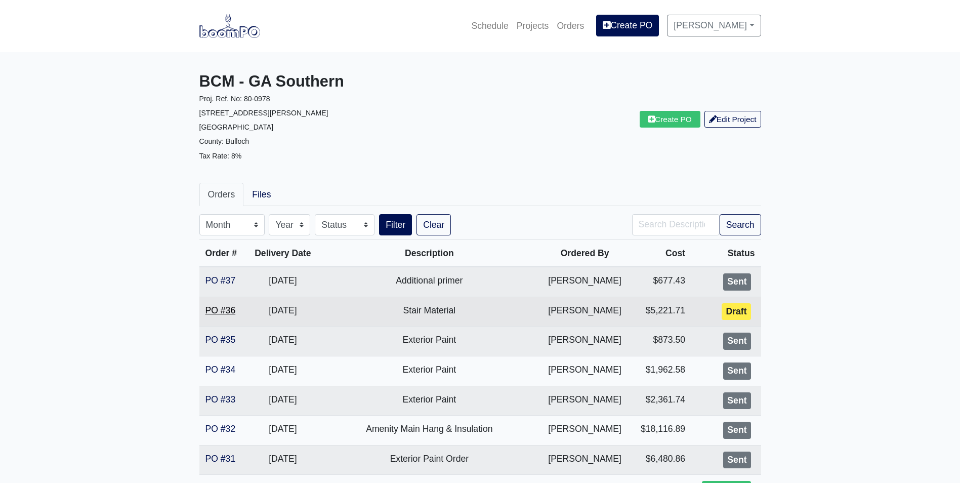
click at [230, 310] on link "PO #36" at bounding box center [221, 310] width 30 height 10
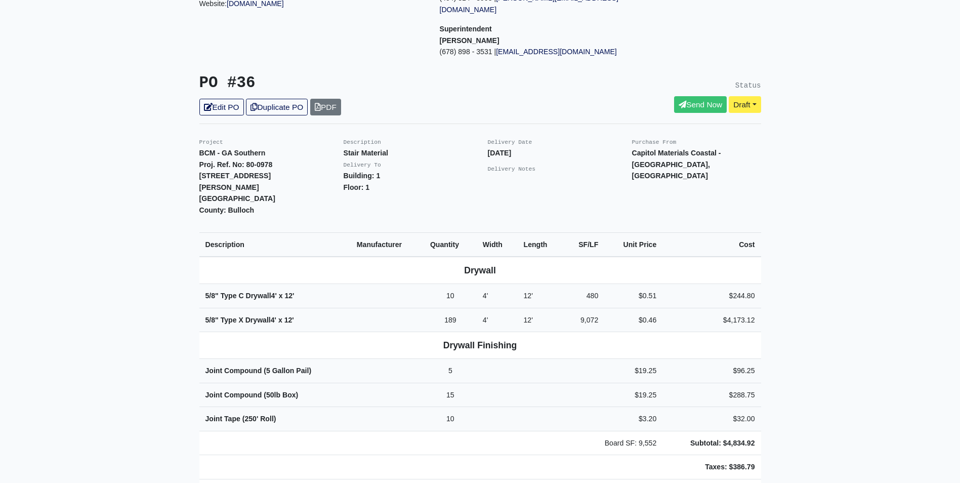
scroll to position [203, 0]
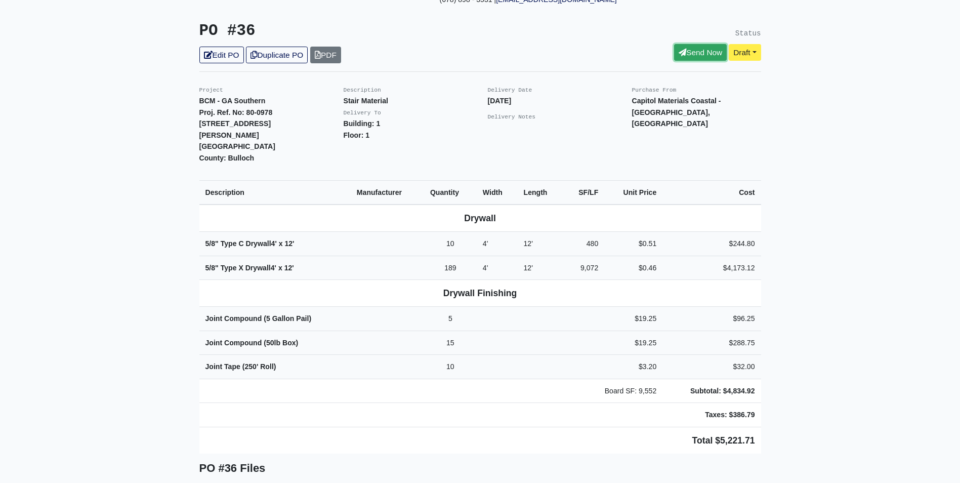
click at [696, 44] on link "Send Now" at bounding box center [700, 52] width 53 height 17
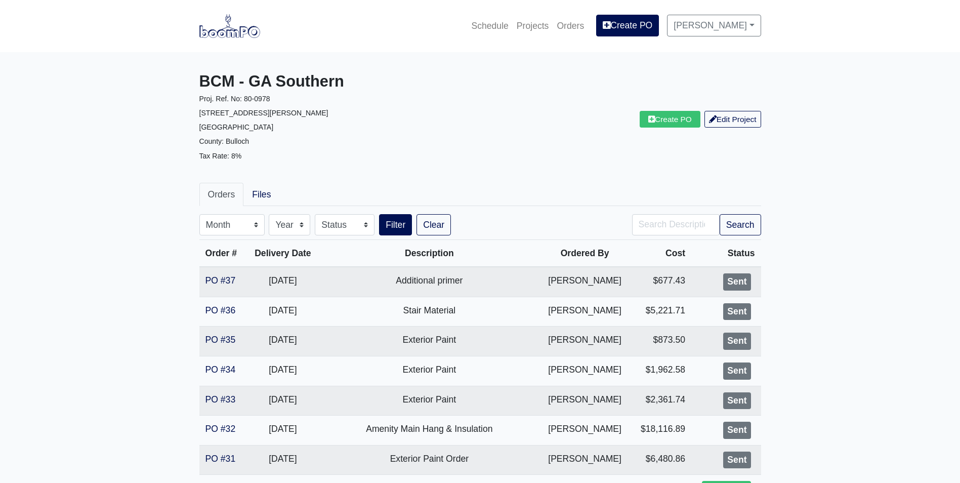
click at [236, 34] on img at bounding box center [229, 25] width 61 height 23
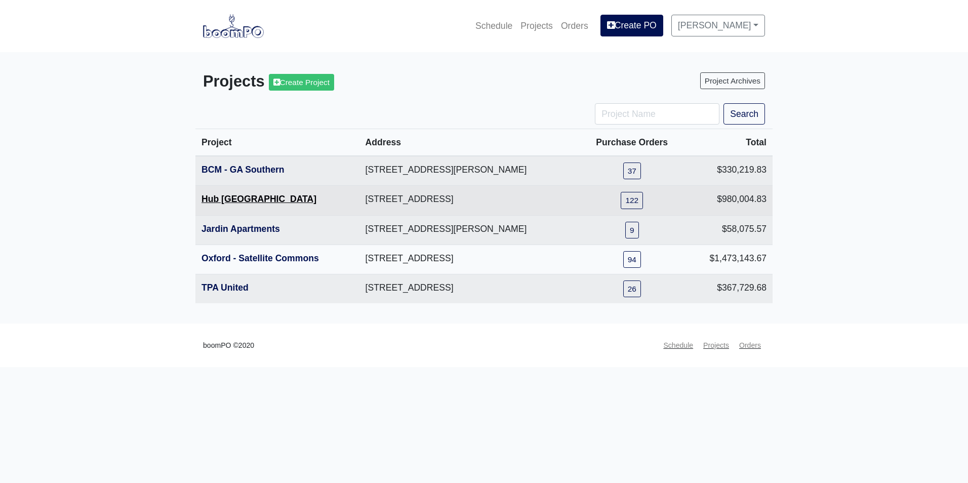
click at [236, 203] on link "Hub Knoxville" at bounding box center [258, 199] width 115 height 10
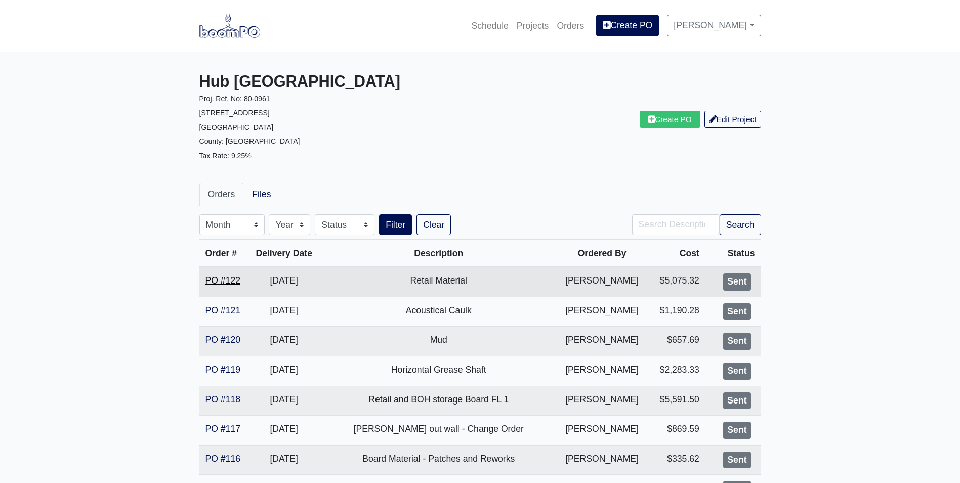
click at [218, 284] on link "PO #122" at bounding box center [223, 280] width 35 height 10
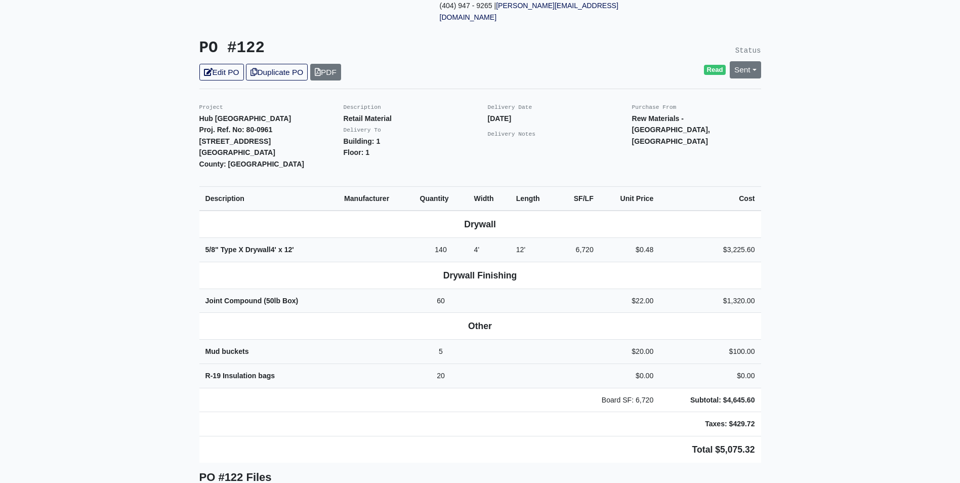
scroll to position [203, 0]
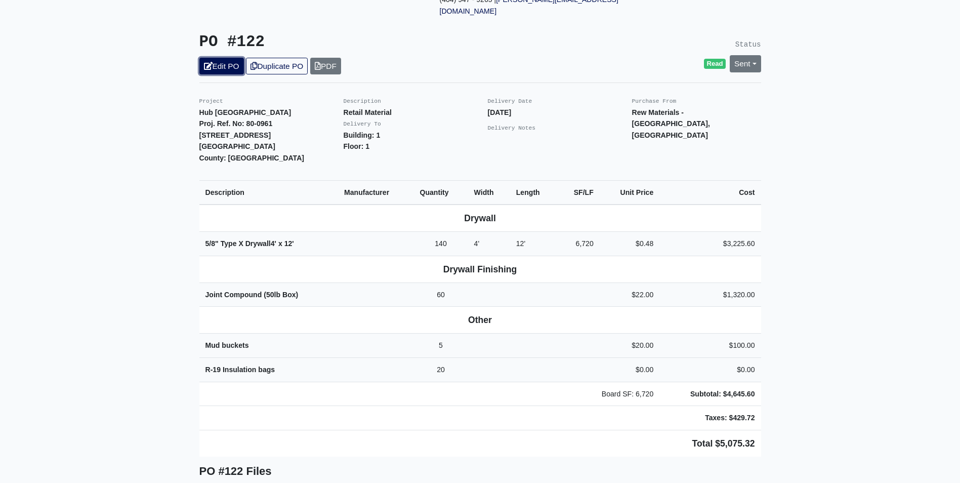
click at [219, 58] on link "Edit PO" at bounding box center [221, 66] width 45 height 17
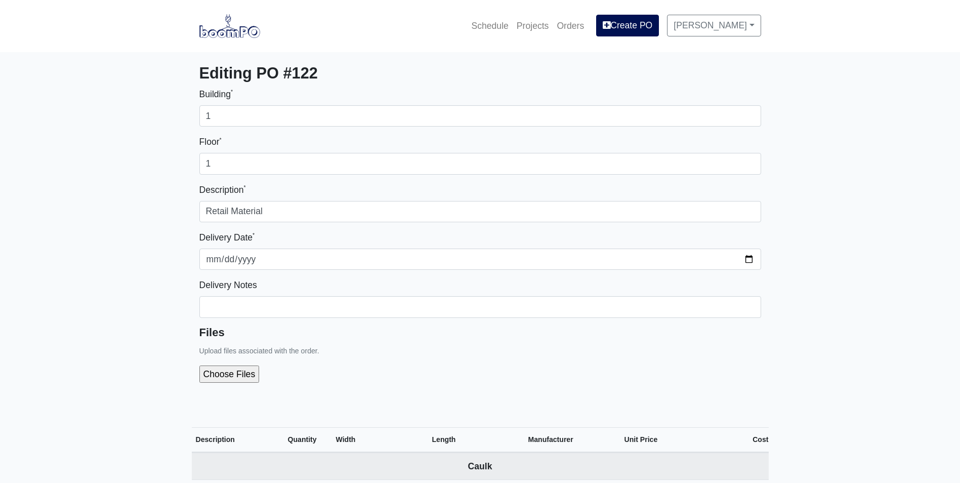
select select
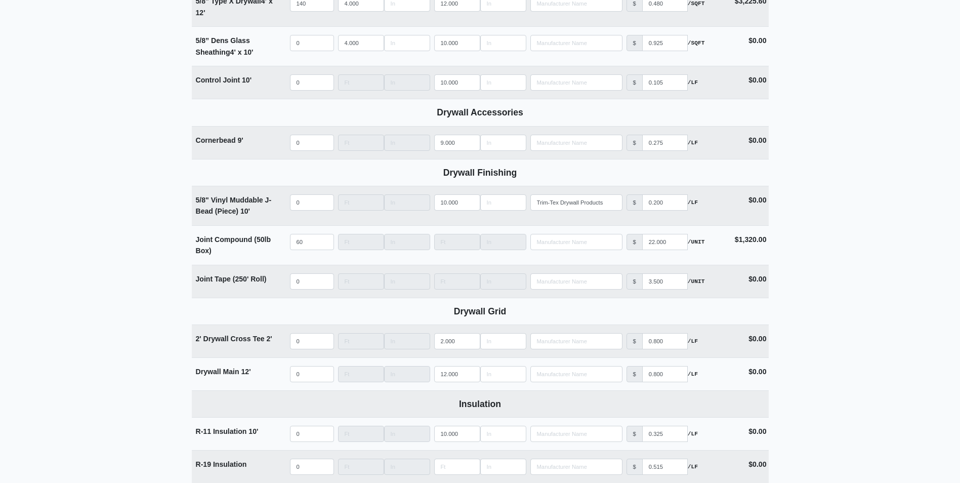
scroll to position [759, 0]
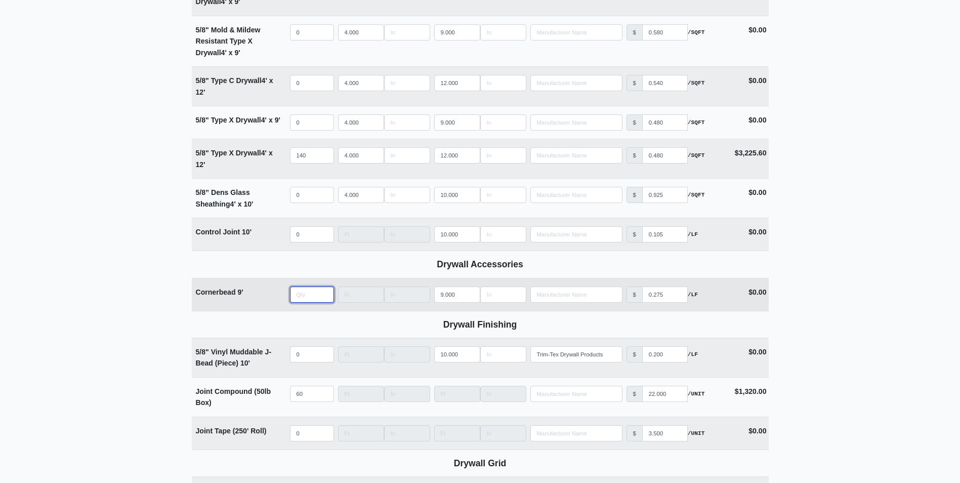
click at [302, 295] on input "quantity" at bounding box center [312, 295] width 44 height 16
type input "5"
select select
type input "50"
select select
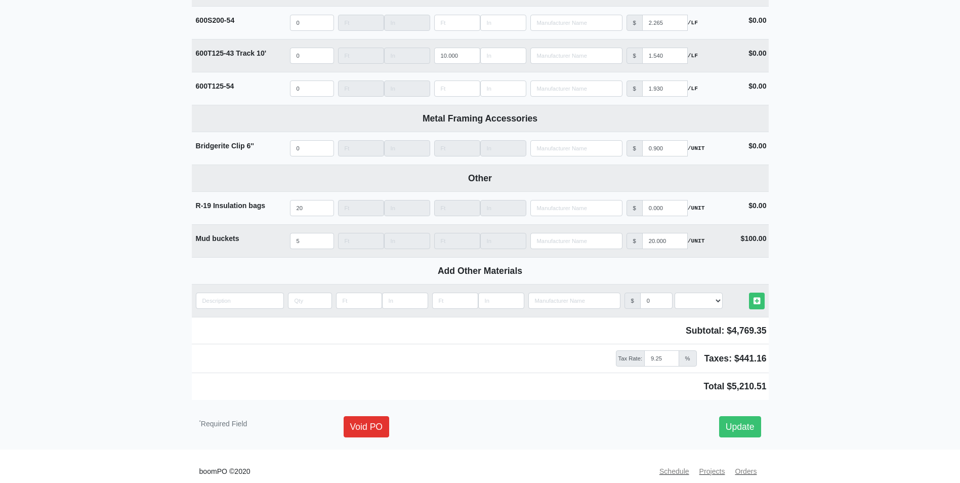
scroll to position [1928, 0]
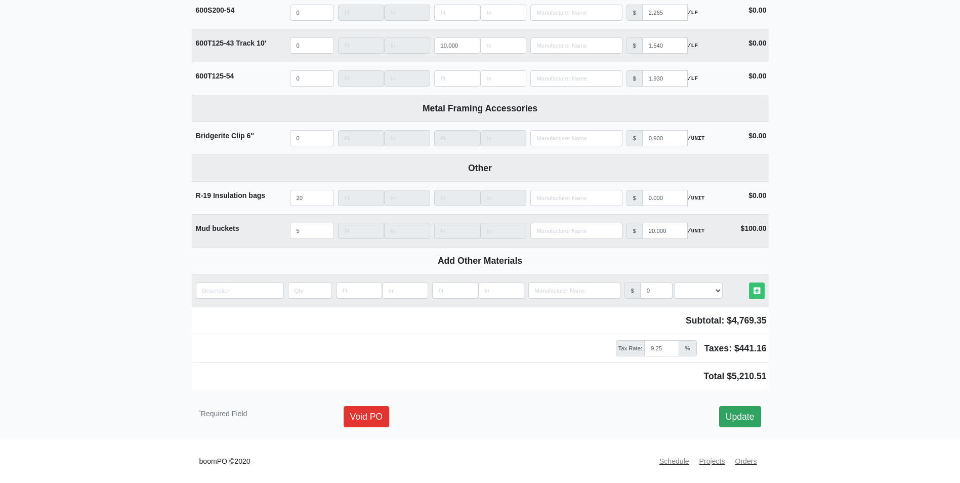
type input "50"
click at [736, 422] on link "Update" at bounding box center [740, 416] width 42 height 21
